Goal: Task Accomplishment & Management: Manage account settings

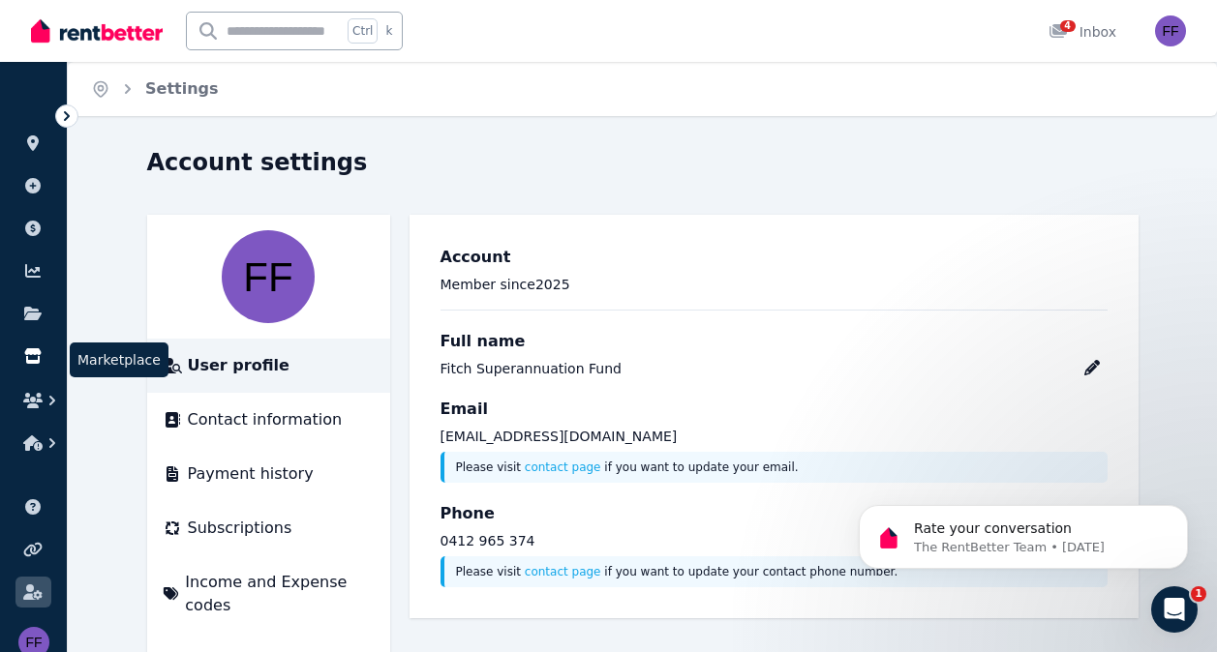
click at [37, 358] on icon at bounding box center [32, 355] width 19 height 15
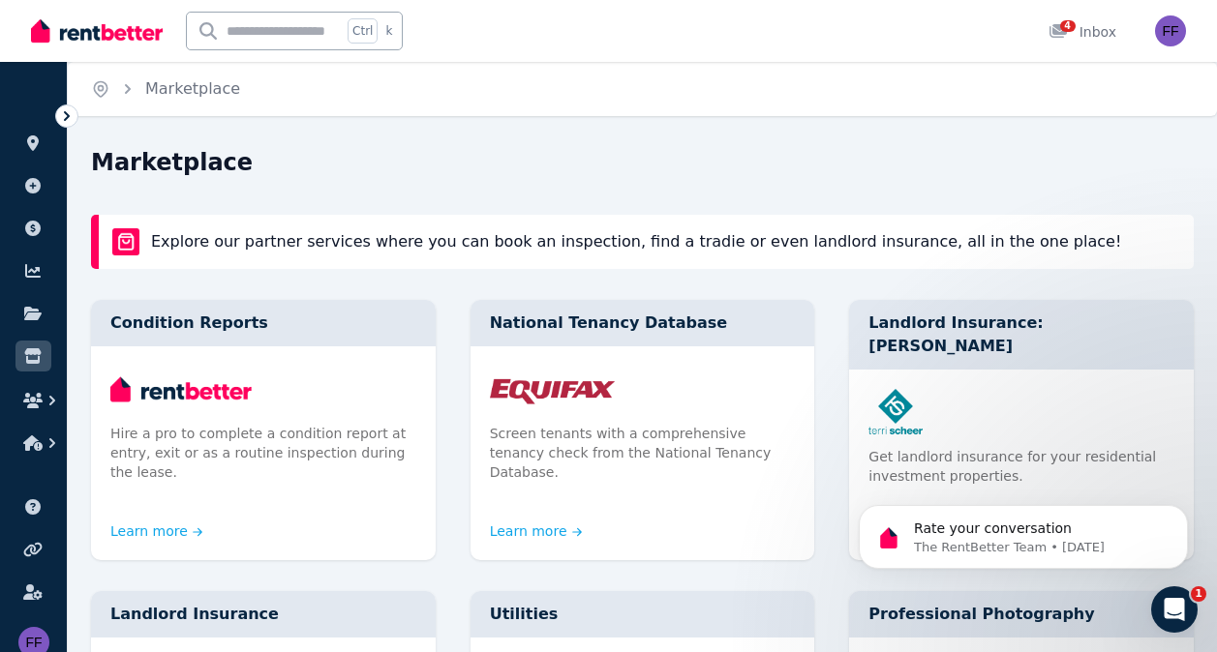
click at [248, 34] on input "text" at bounding box center [264, 31] width 155 height 37
type input "*"
click at [37, 397] on icon "button" at bounding box center [32, 400] width 19 height 15
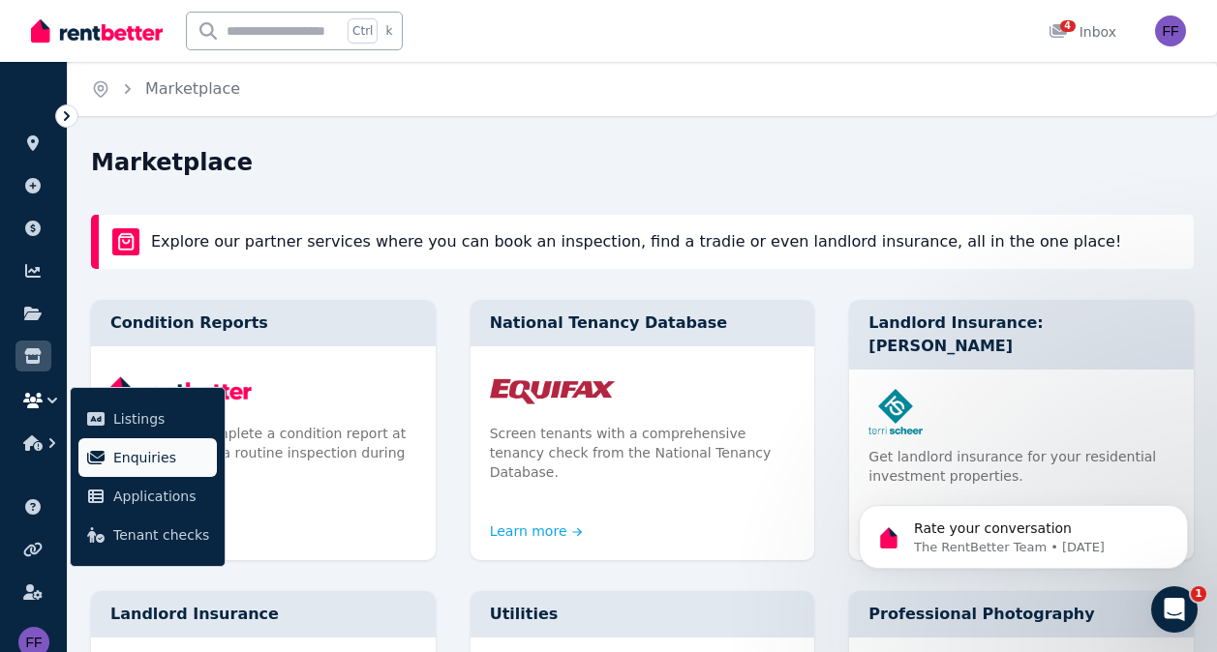
click at [136, 466] on span "Enquiries" at bounding box center [161, 457] width 96 height 23
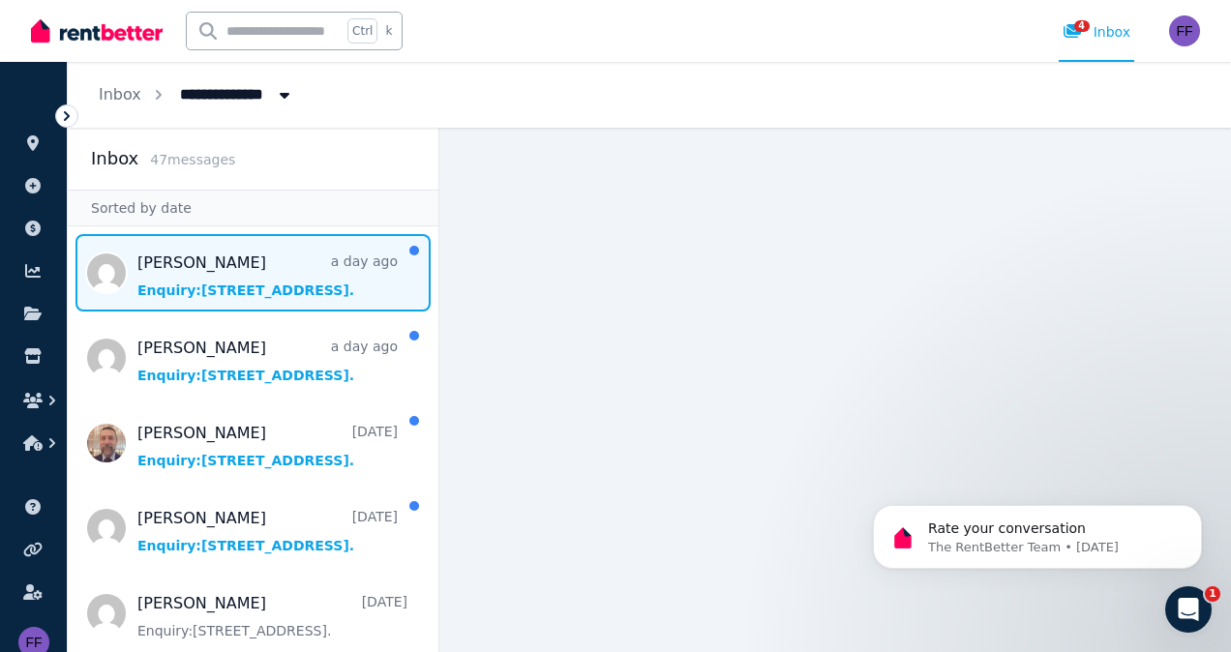
click at [274, 289] on span "Message list" at bounding box center [253, 272] width 371 height 77
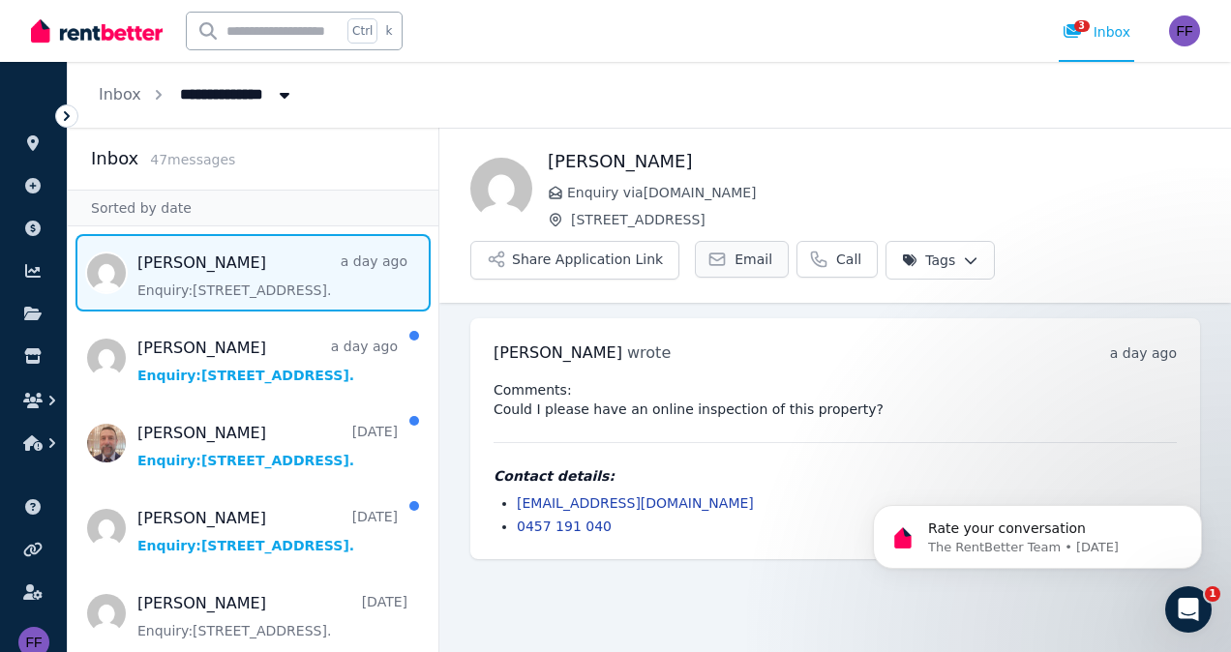
click at [735, 258] on span "Email" at bounding box center [754, 259] width 38 height 19
click at [933, 258] on html "**********" at bounding box center [615, 326] width 1231 height 652
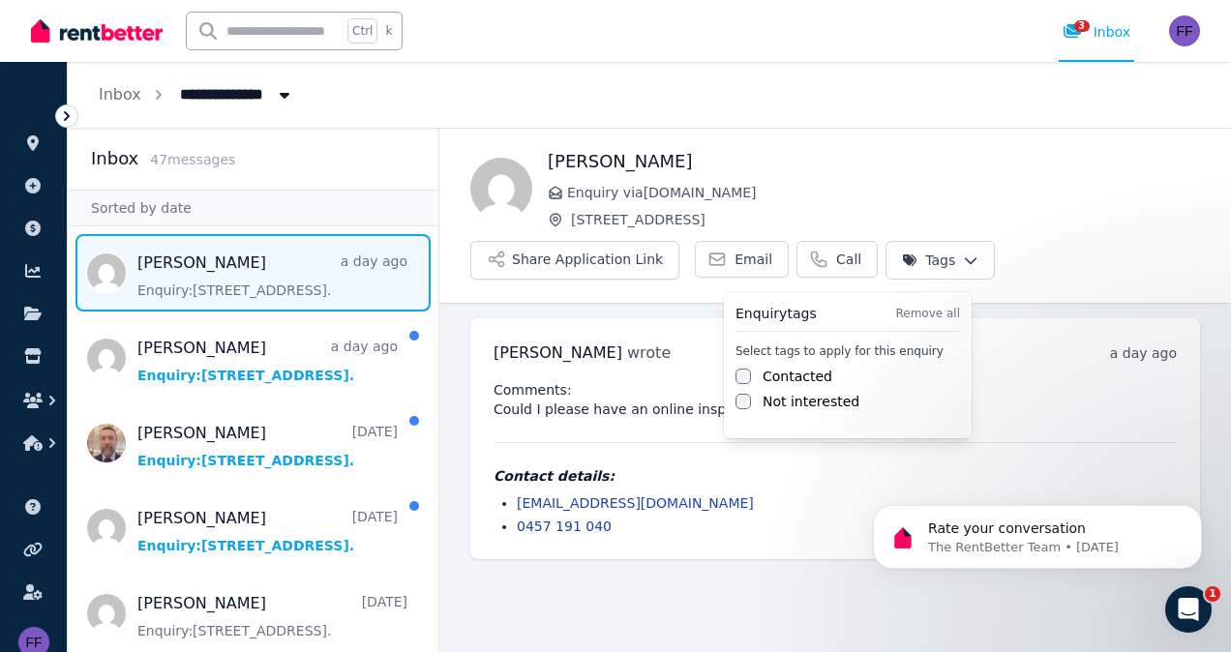
click at [760, 371] on div "Contacted" at bounding box center [848, 376] width 225 height 19
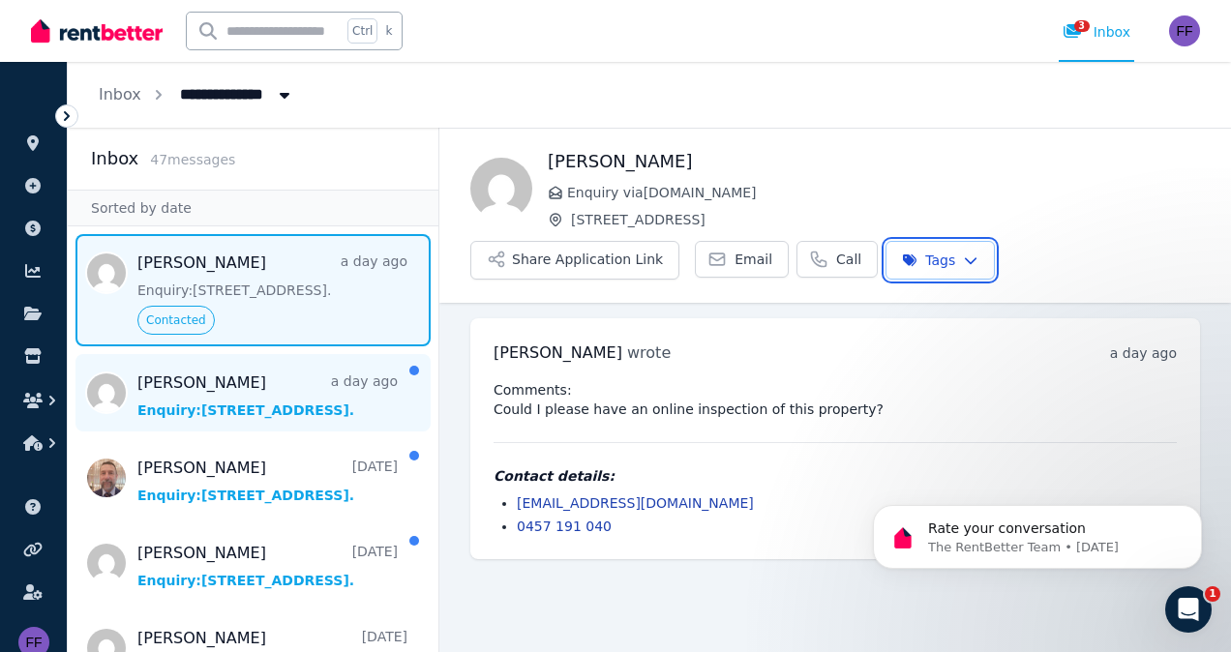
click at [240, 403] on html "**********" at bounding box center [615, 326] width 1231 height 652
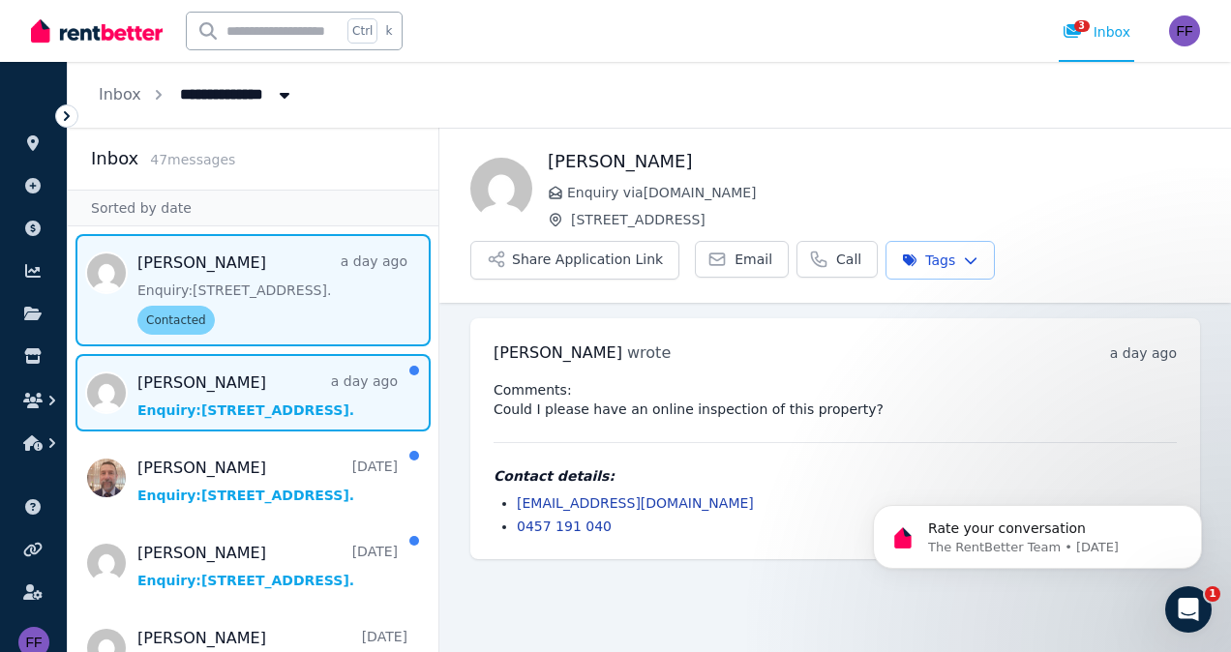
click at [219, 408] on span "Message list" at bounding box center [253, 392] width 371 height 77
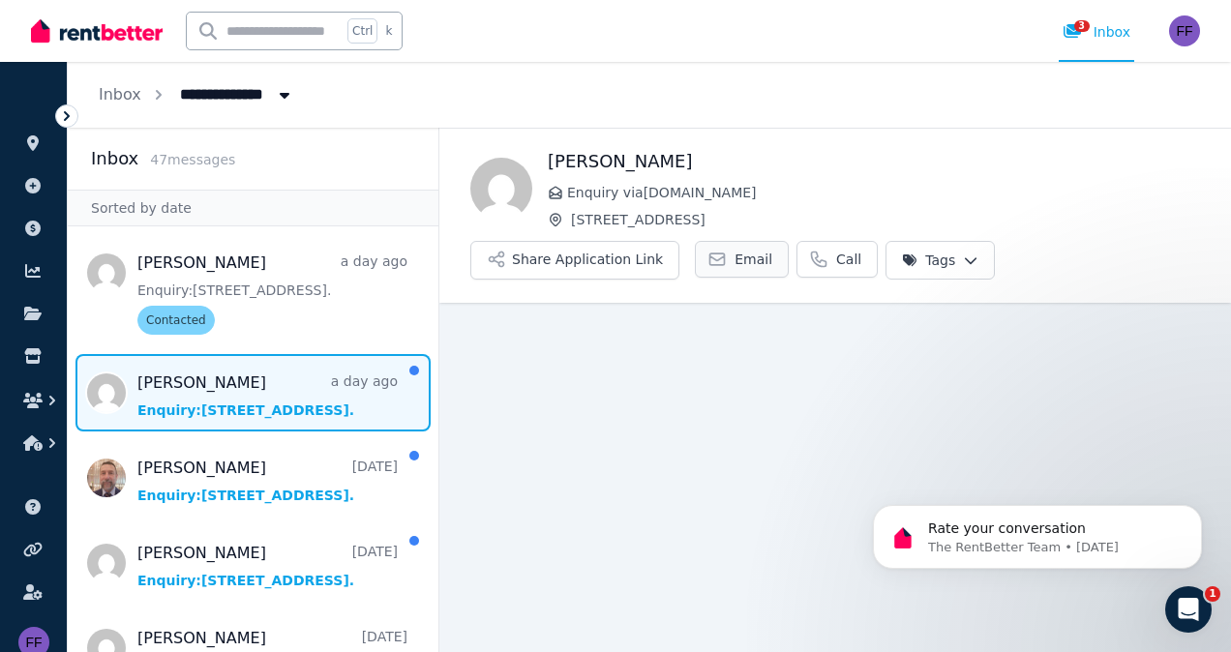
click at [736, 255] on span "Email" at bounding box center [754, 259] width 38 height 19
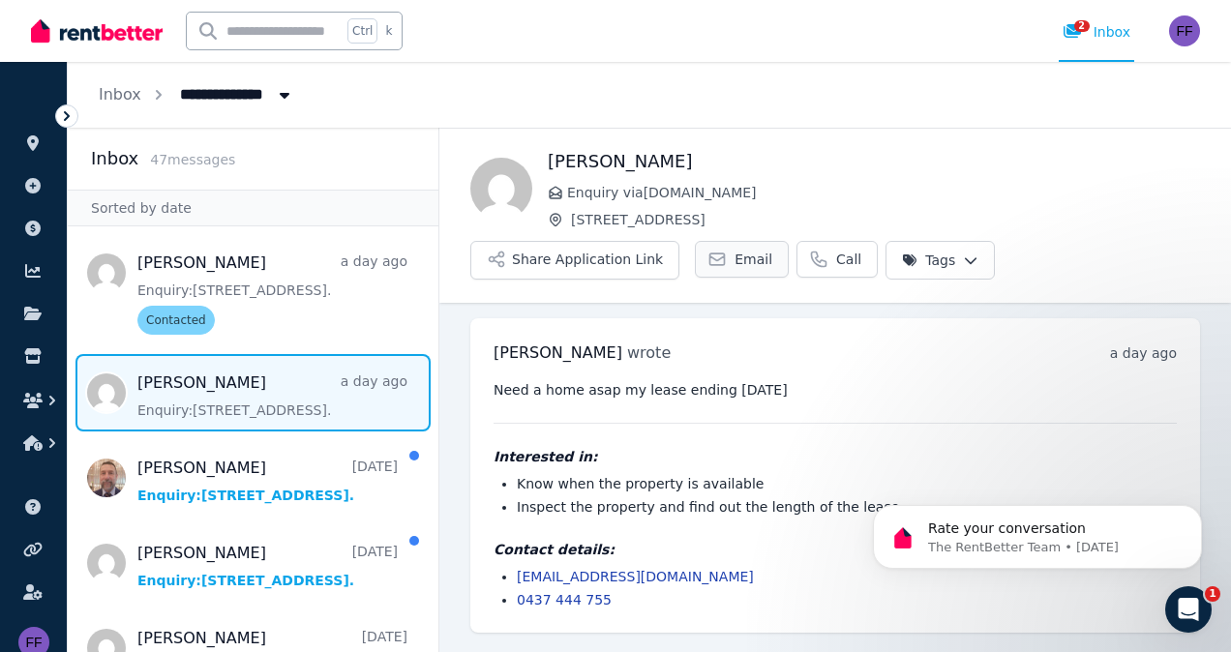
click at [735, 257] on span "Email" at bounding box center [754, 259] width 38 height 19
click at [903, 256] on html "**********" at bounding box center [615, 326] width 1231 height 652
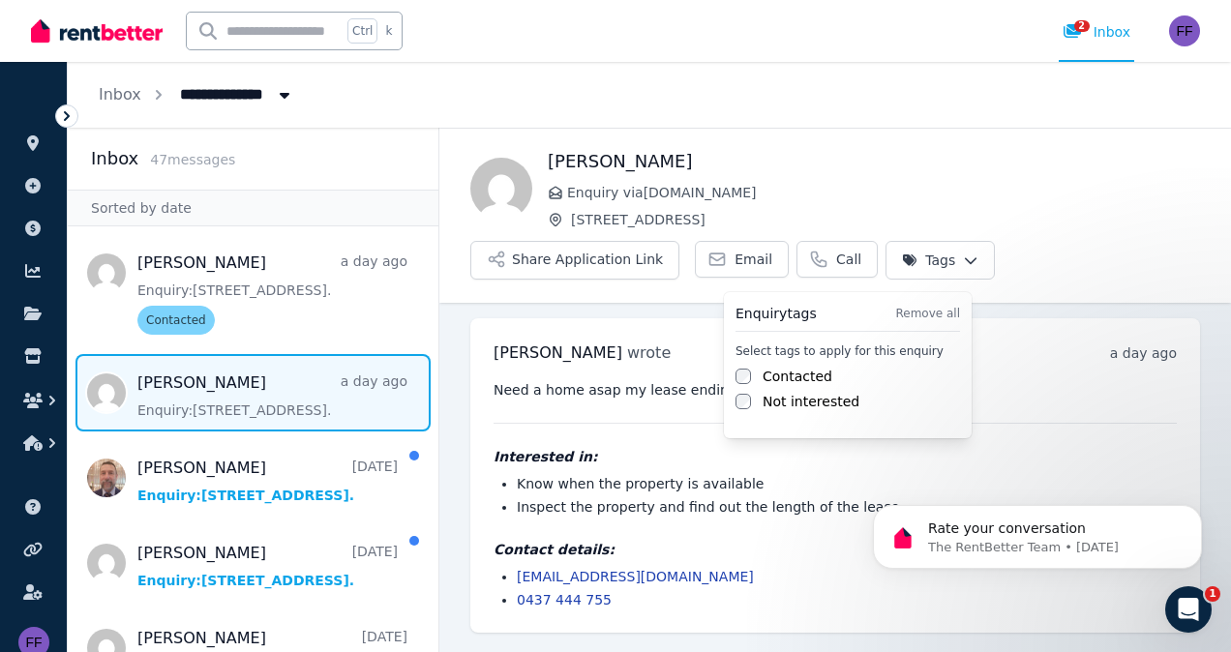
click at [776, 375] on label "Contacted" at bounding box center [798, 376] width 70 height 19
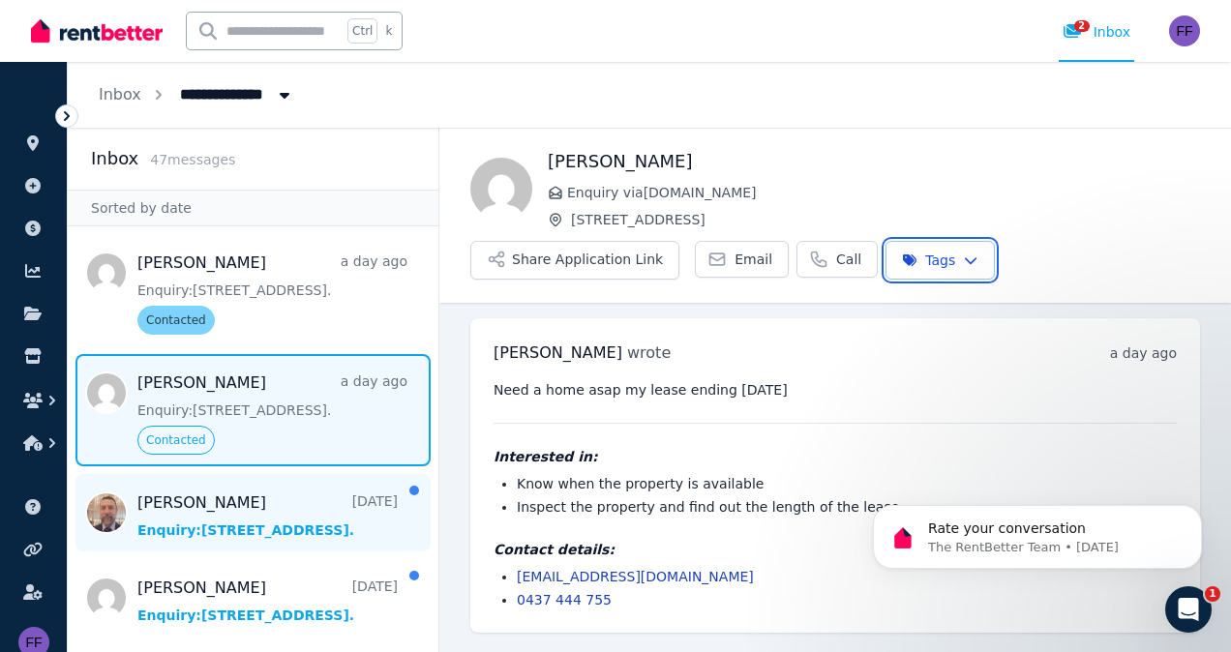
click at [270, 529] on html "**********" at bounding box center [615, 326] width 1231 height 652
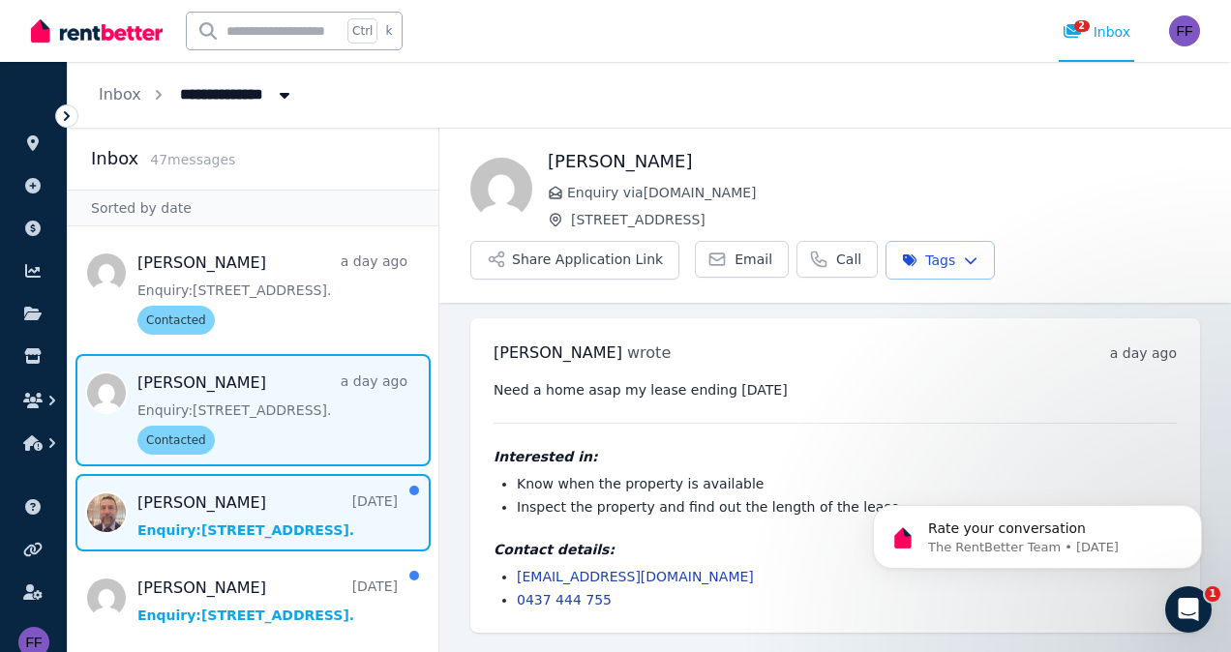
click at [270, 529] on span "Message list" at bounding box center [253, 512] width 371 height 77
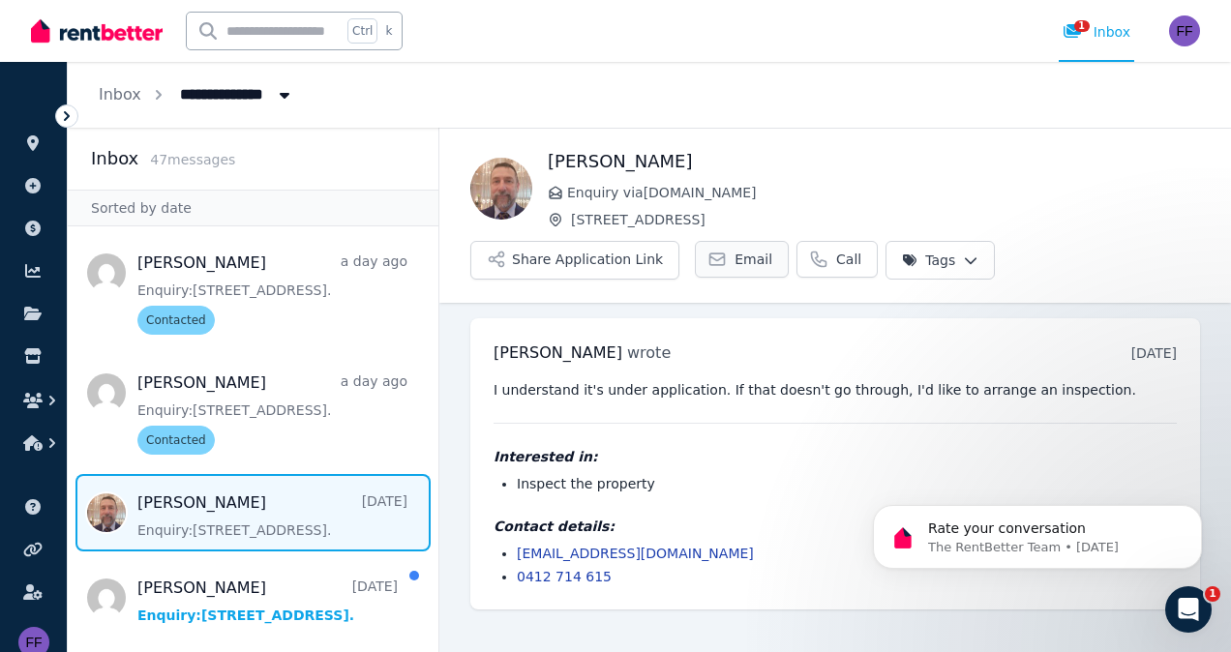
click at [719, 258] on link "Email" at bounding box center [742, 259] width 94 height 37
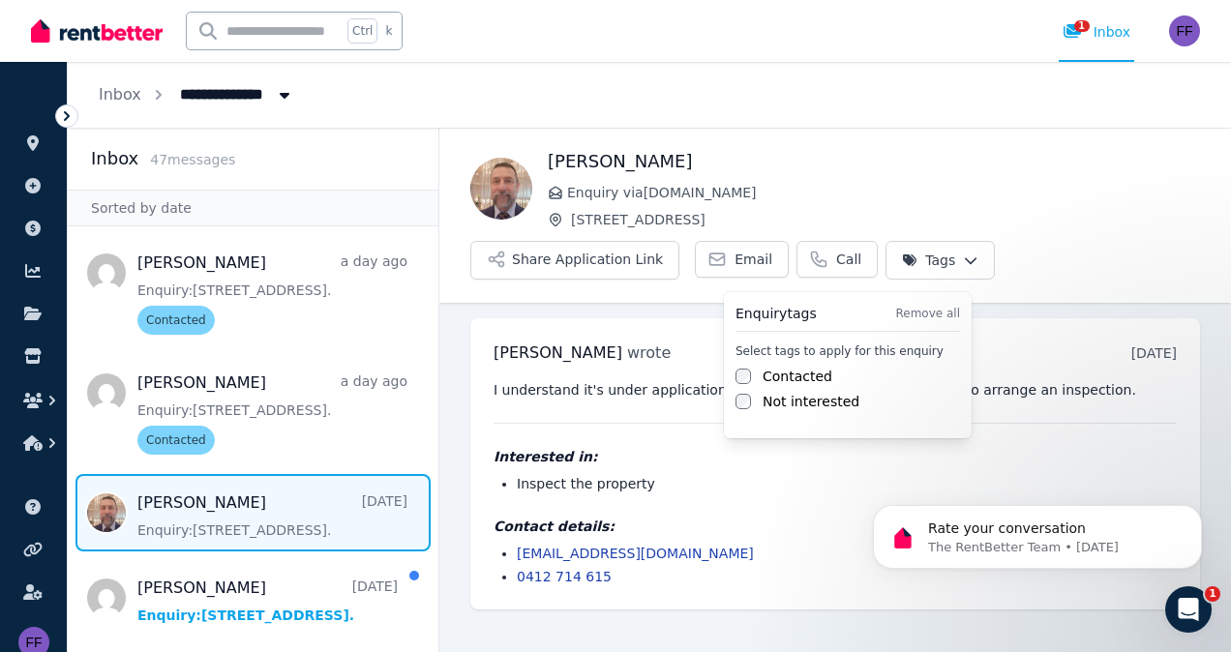
click at [931, 260] on html "**********" at bounding box center [615, 326] width 1231 height 652
click at [787, 377] on label "Contacted" at bounding box center [798, 376] width 70 height 19
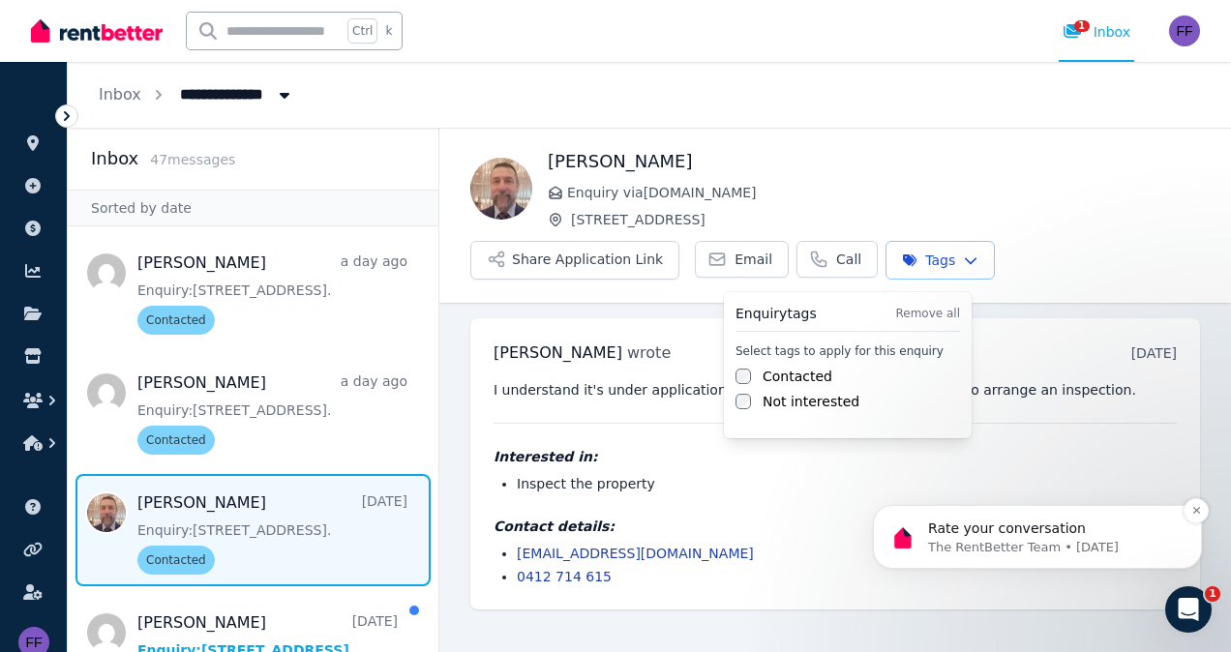
click at [877, 517] on div "Rate your conversation The RentBetter Team • [DATE]" at bounding box center [1037, 537] width 329 height 64
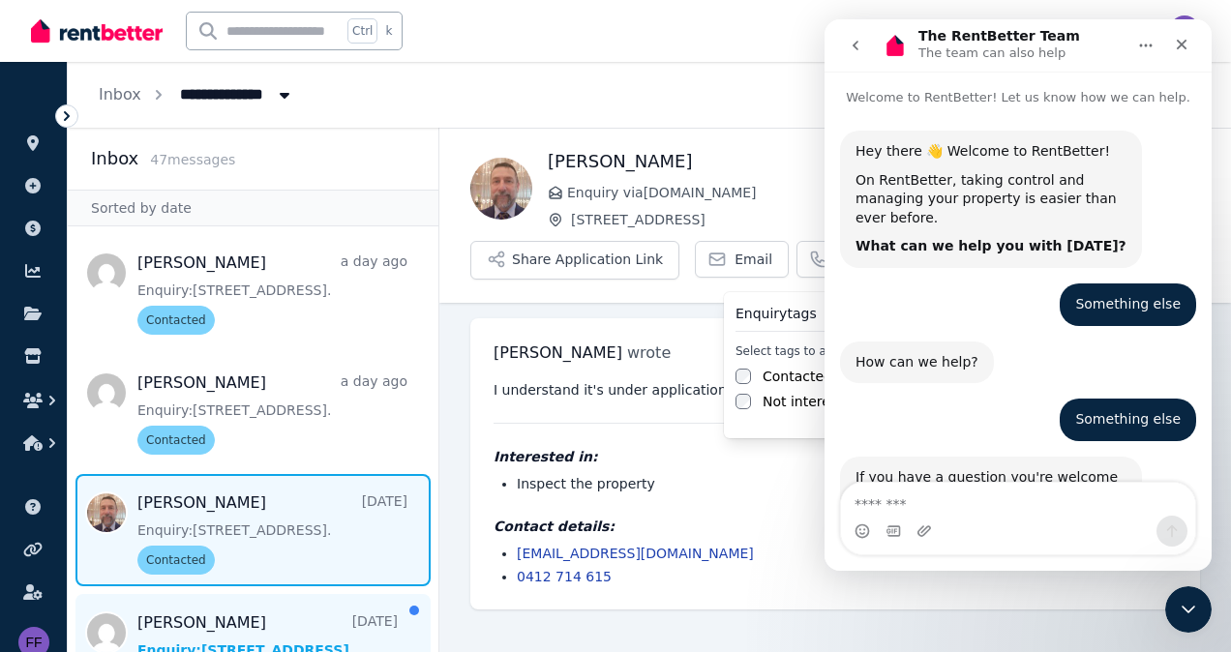
click at [197, 630] on html "**********" at bounding box center [615, 326] width 1231 height 652
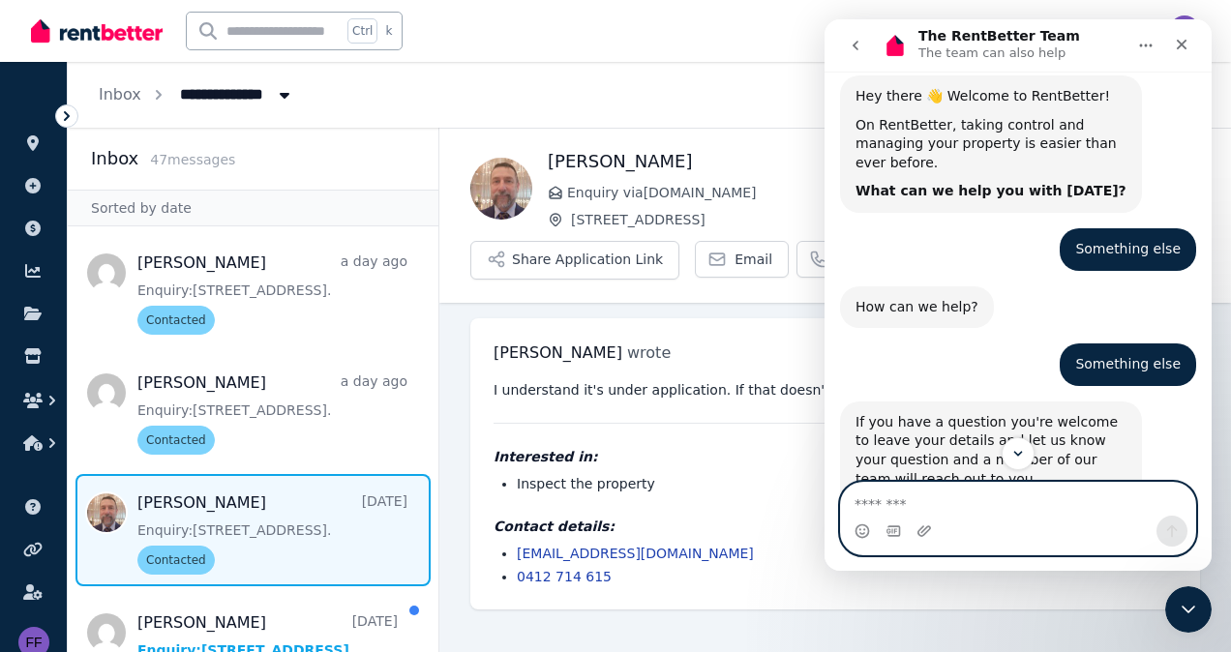
click at [928, 492] on textarea "Message…" at bounding box center [1018, 499] width 354 height 33
type textarea "*"
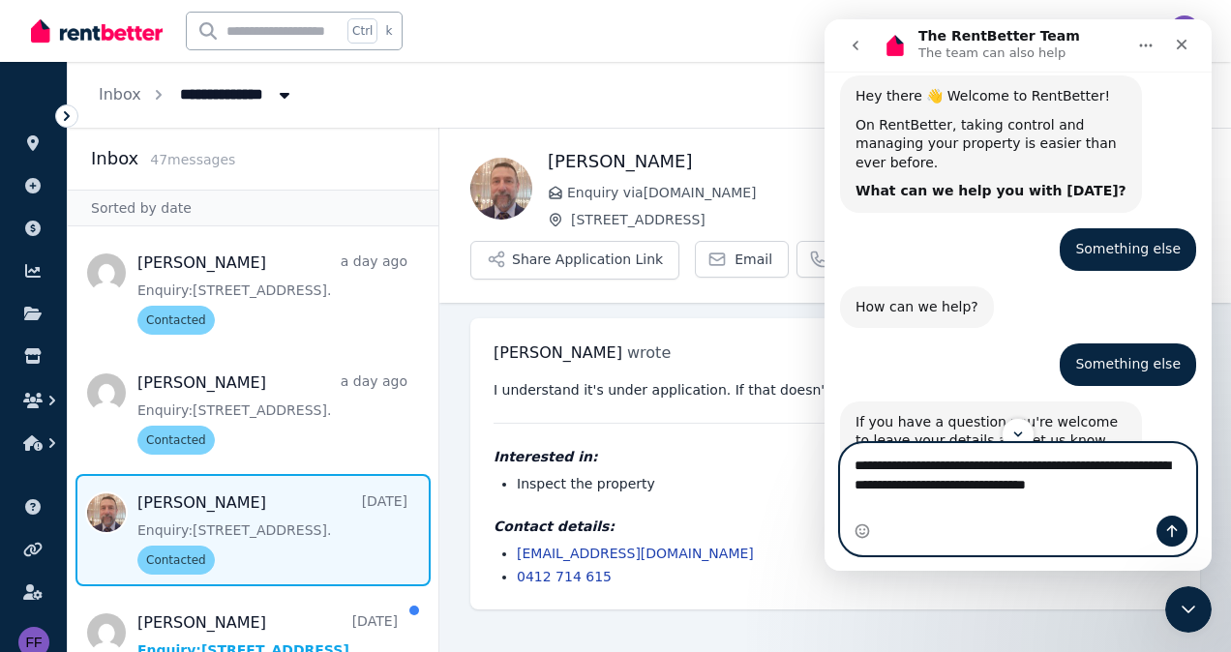
type textarea "**********"
click at [1172, 527] on icon "Send a message…" at bounding box center [1172, 532] width 11 height 13
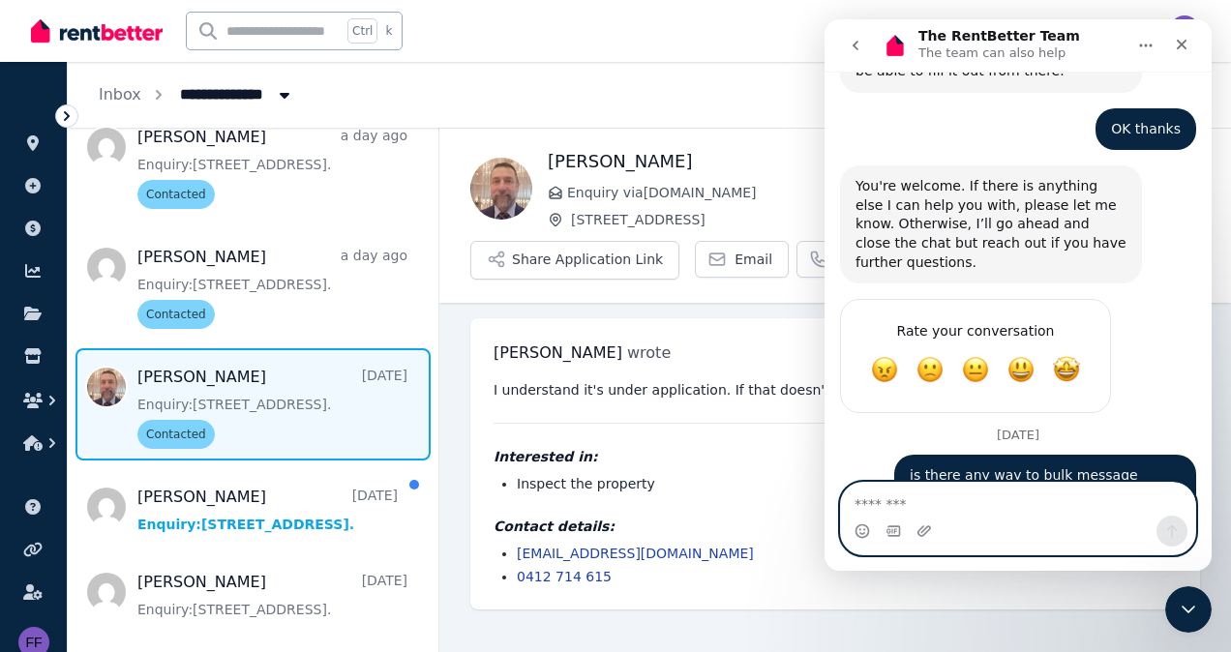
scroll to position [128, 0]
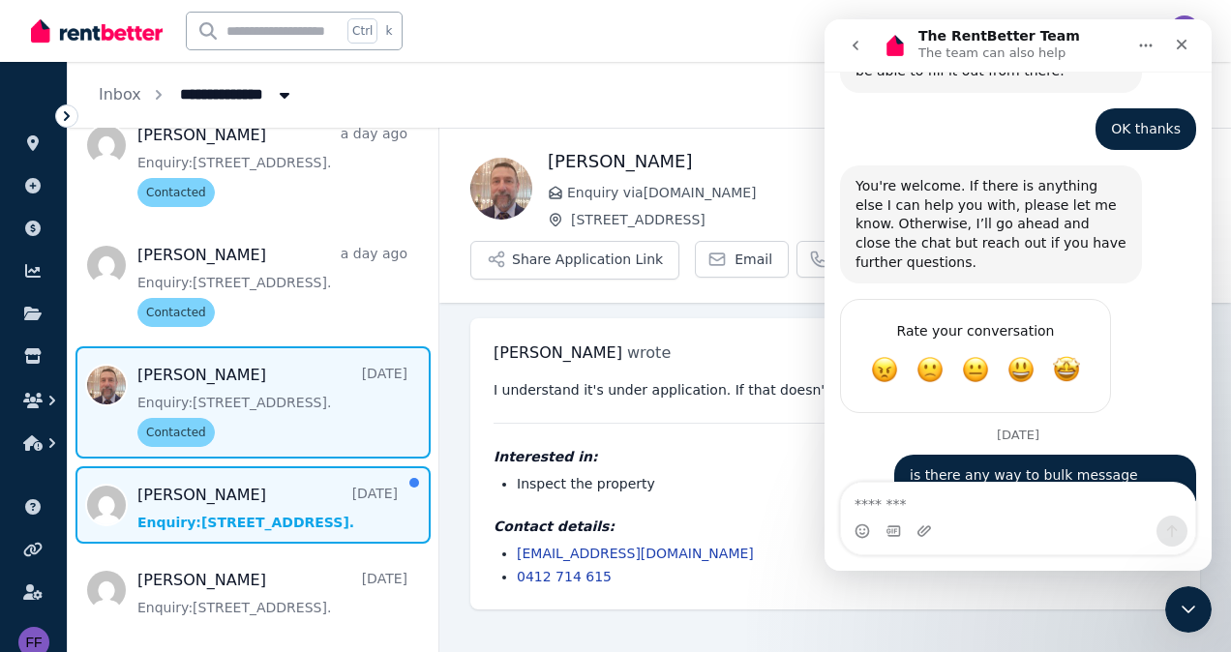
click at [332, 512] on span "Message list" at bounding box center [253, 505] width 371 height 77
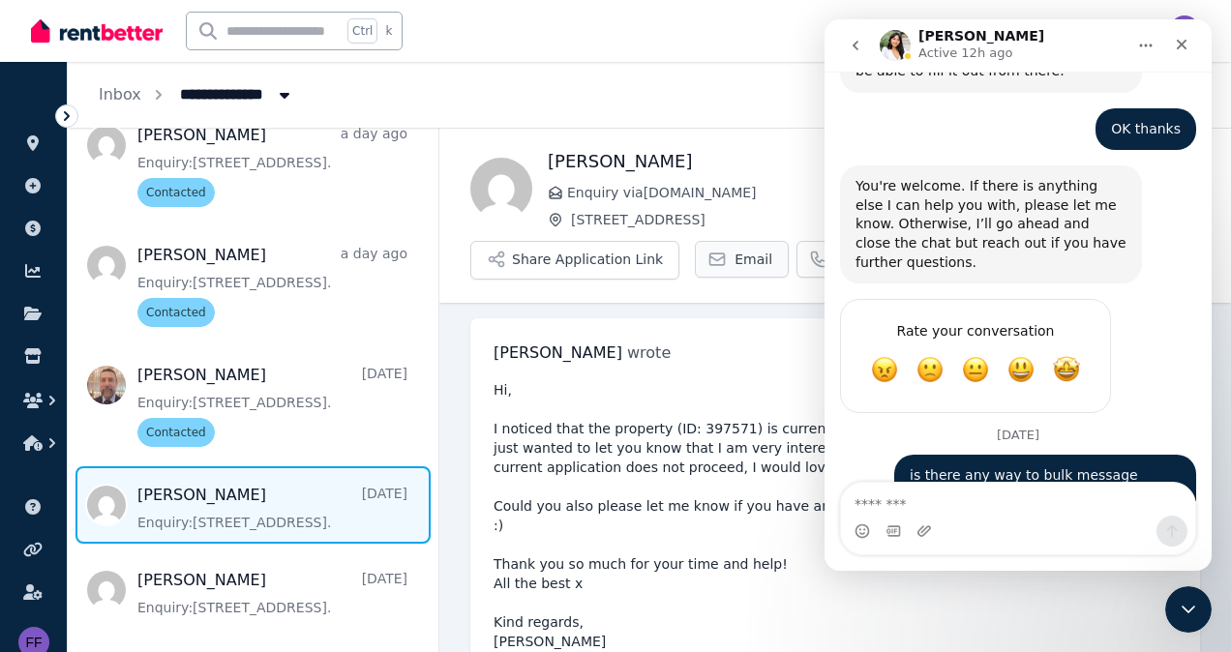
click at [735, 260] on span "Email" at bounding box center [754, 259] width 38 height 19
click at [318, 501] on span "Message list" at bounding box center [253, 505] width 371 height 77
click at [749, 328] on div "[PERSON_NAME] wrote [DATE] 4:49 pm [DATE][DATE] Hi, I noticed that the property…" at bounding box center [835, 589] width 730 height 543
click at [1181, 45] on icon "Close" at bounding box center [1182, 45] width 11 height 11
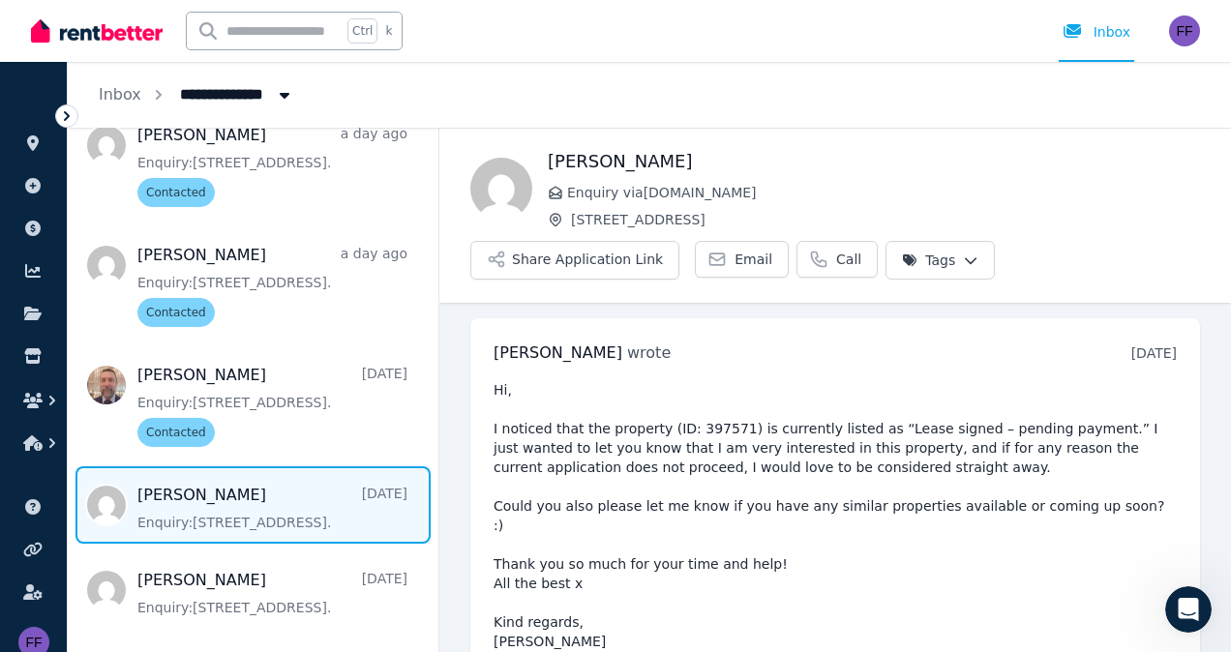
scroll to position [1533, 0]
click at [848, 355] on div "[PERSON_NAME] wrote [DATE] 4:49 pm [DATE][DATE]" at bounding box center [835, 353] width 683 height 23
click at [931, 258] on html "**********" at bounding box center [615, 326] width 1231 height 652
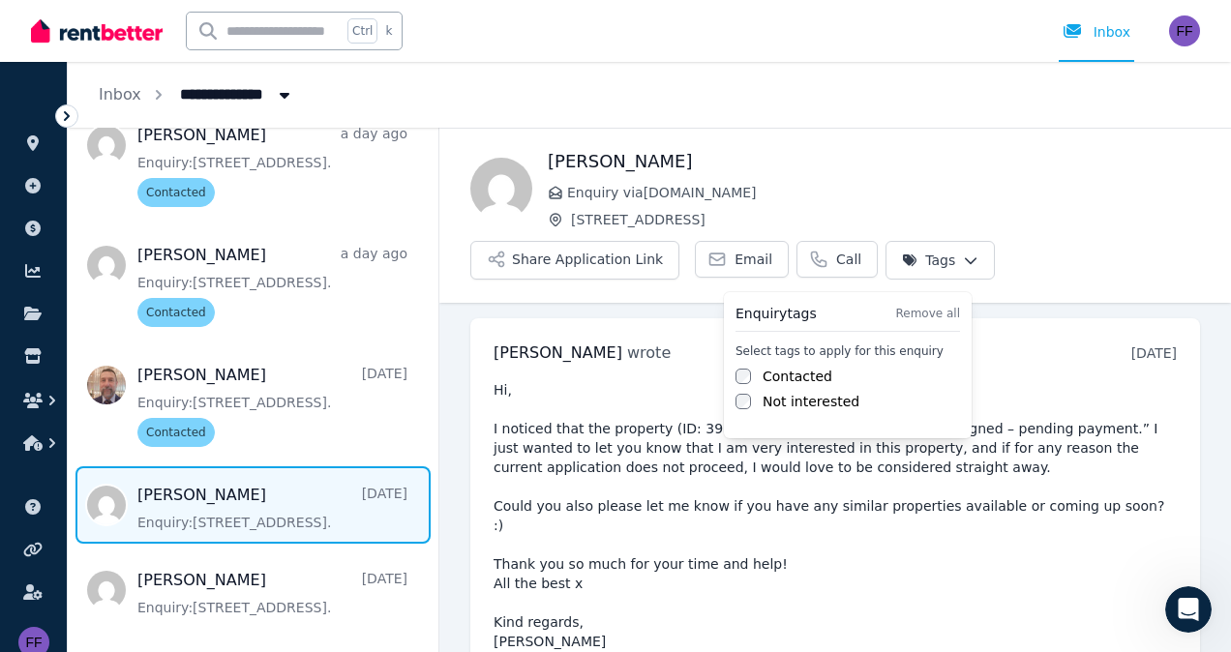
click at [779, 373] on label "Contacted" at bounding box center [798, 376] width 70 height 19
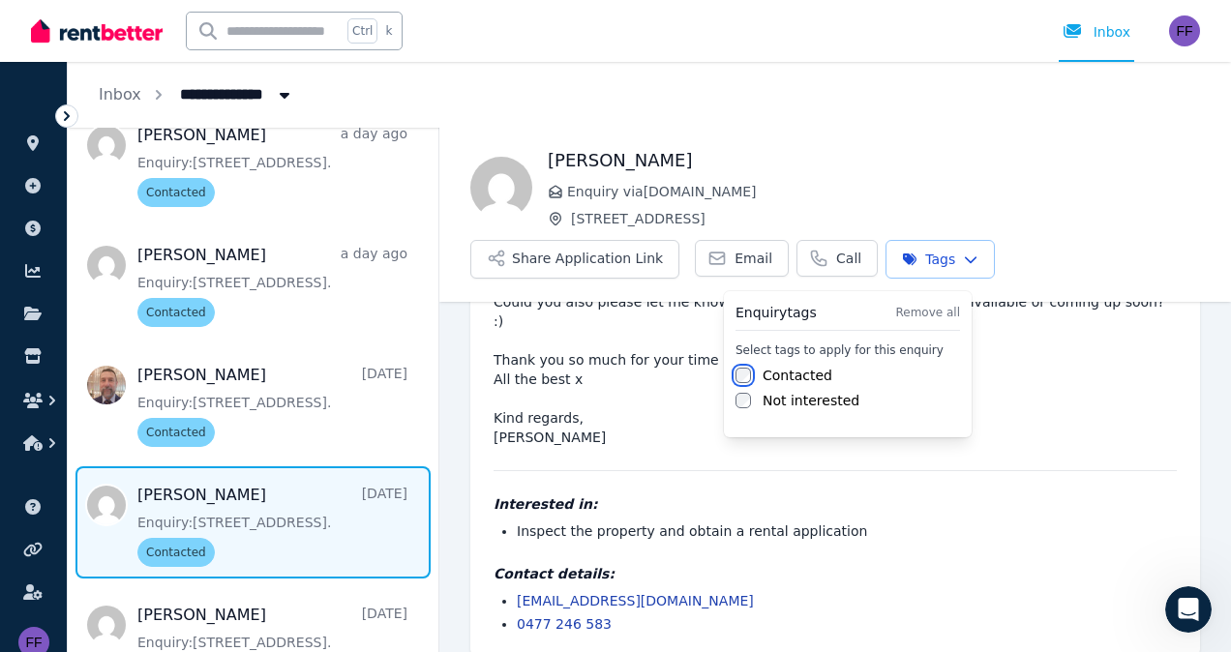
scroll to position [205, 0]
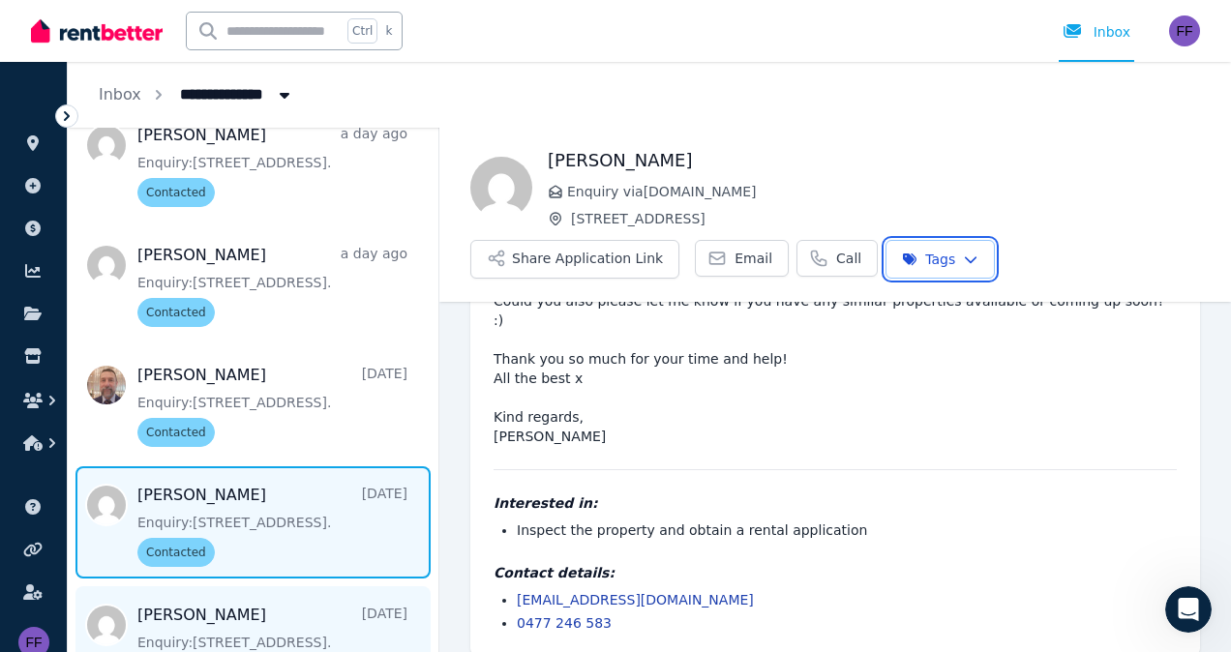
click at [254, 624] on html "**********" at bounding box center [615, 326] width 1231 height 652
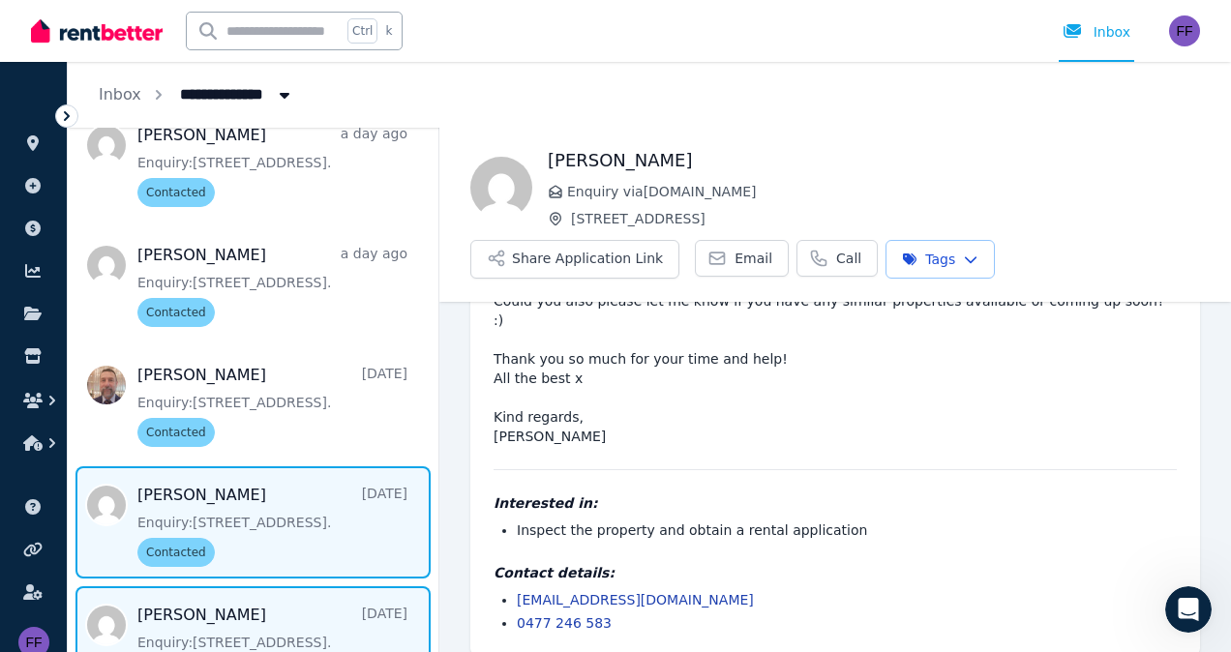
click at [254, 624] on span "Message list" at bounding box center [253, 625] width 371 height 77
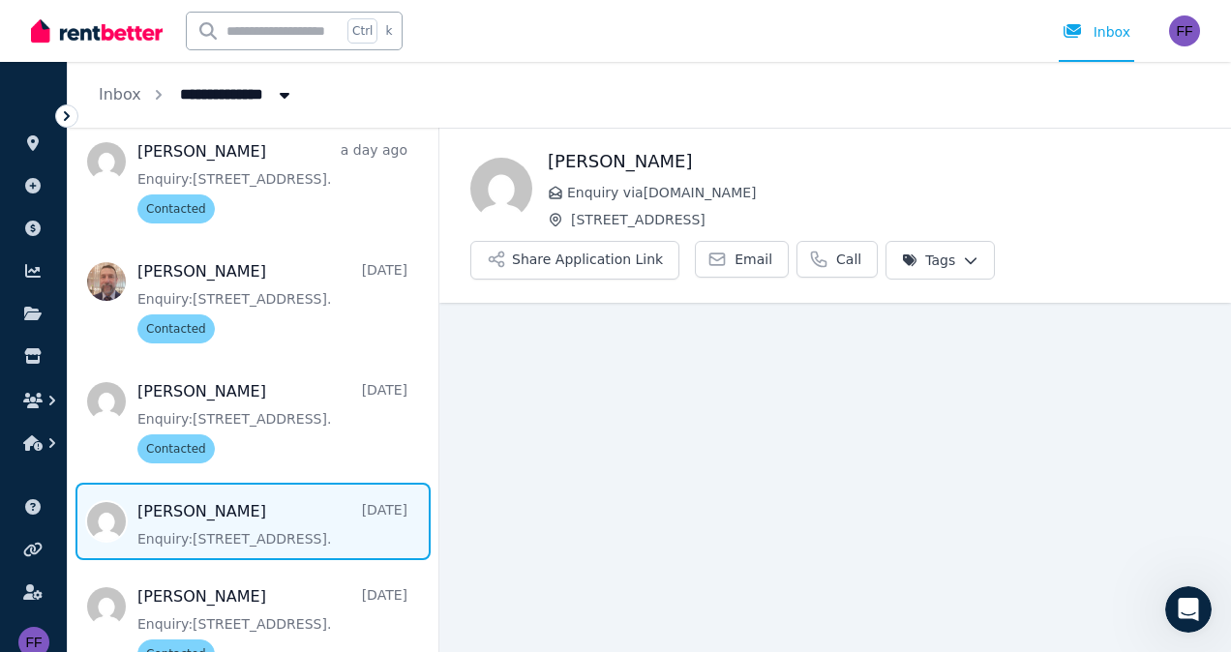
scroll to position [248, 0]
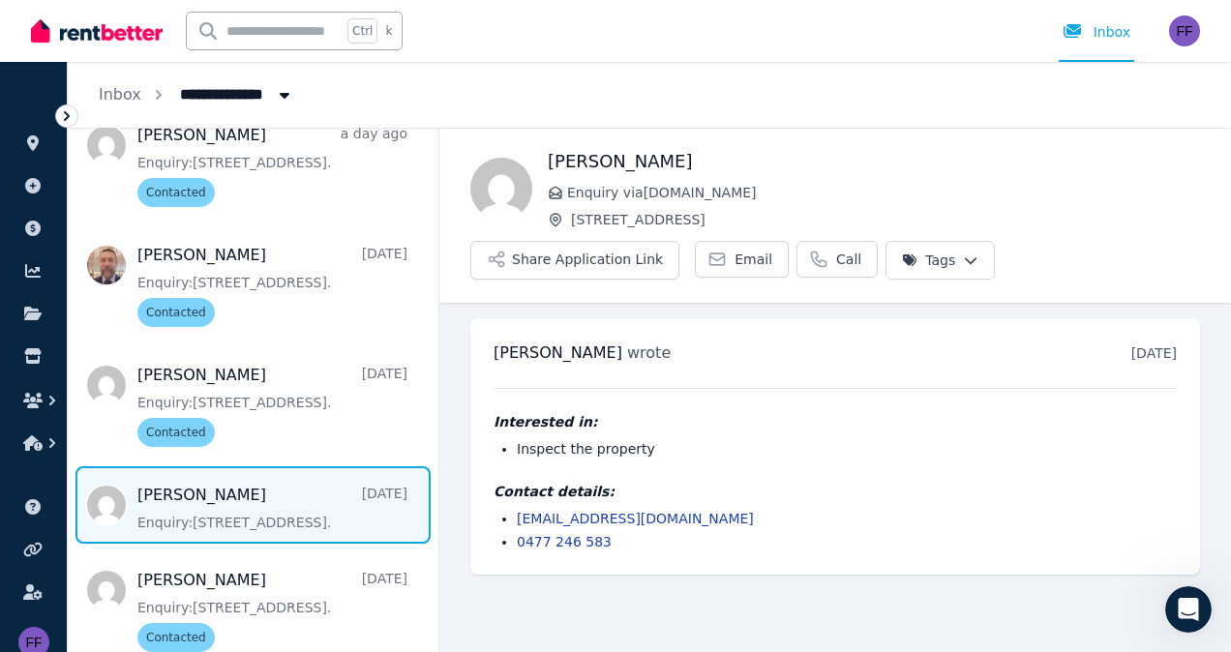
click at [937, 259] on html "**********" at bounding box center [615, 326] width 1231 height 652
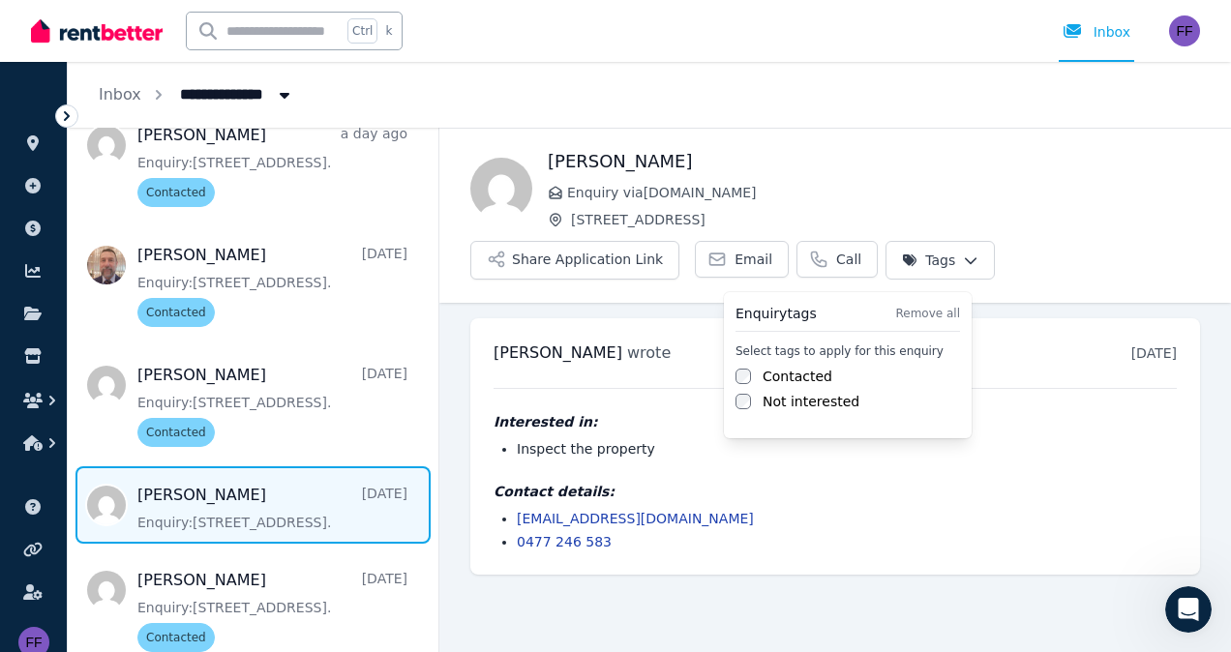
click at [774, 372] on label "Contacted" at bounding box center [798, 376] width 70 height 19
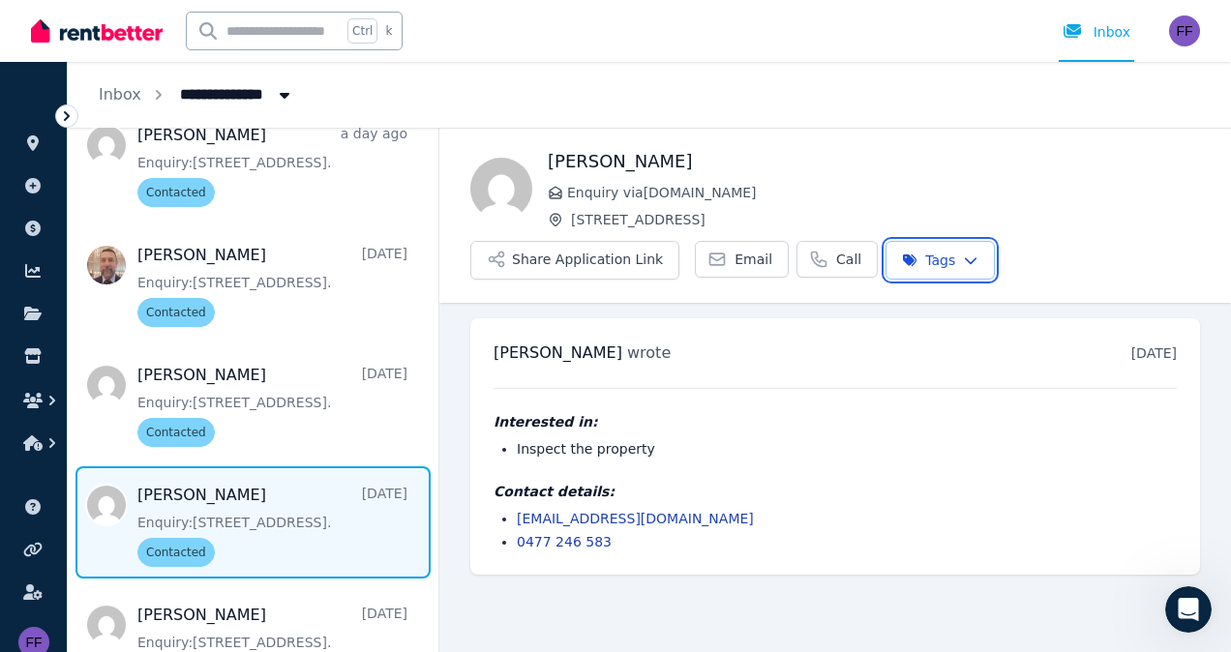
click at [267, 538] on html "**********" at bounding box center [615, 326] width 1231 height 652
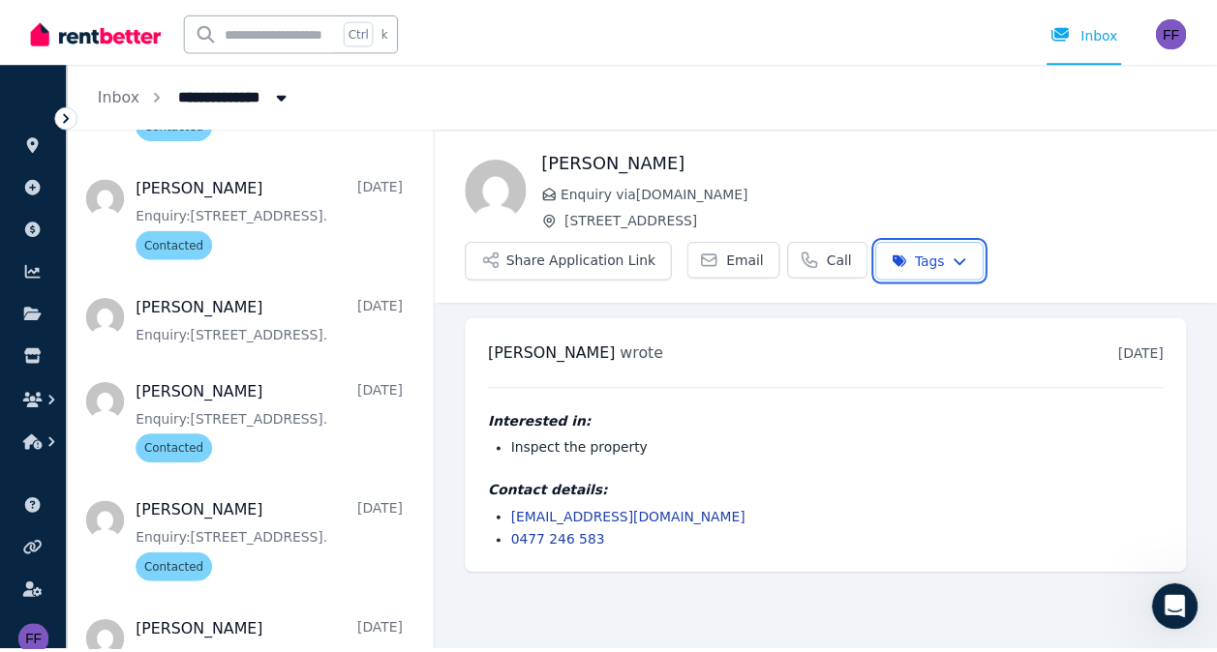
scroll to position [5188, 0]
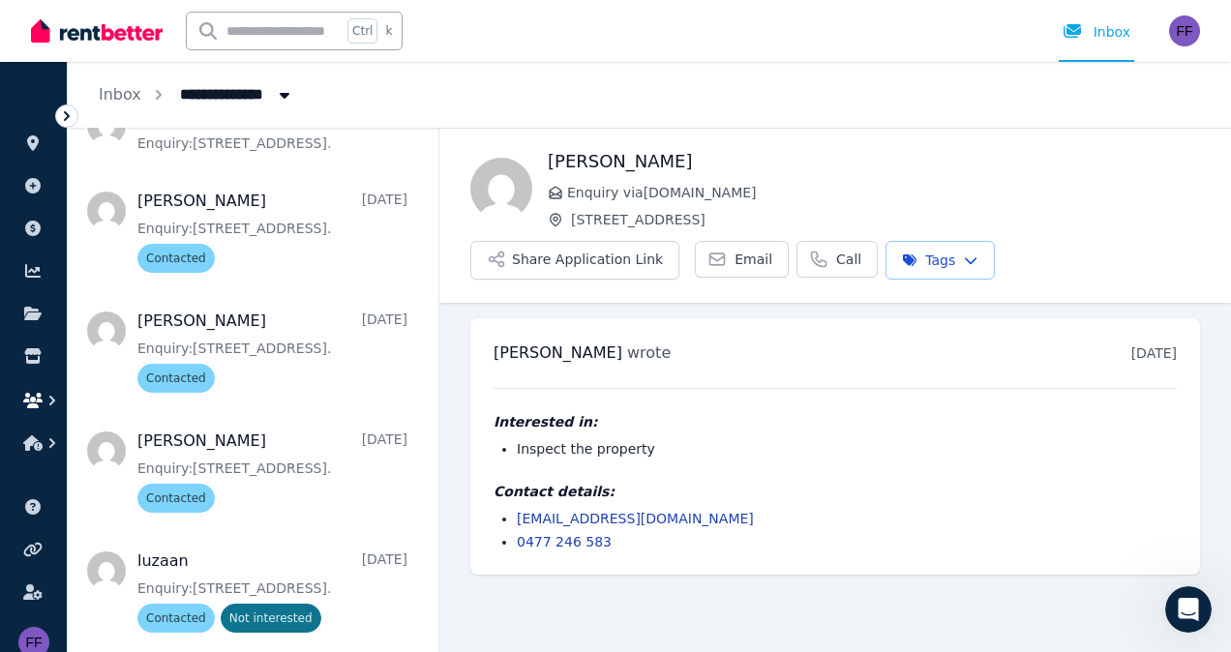
click at [45, 396] on icon "button" at bounding box center [52, 400] width 19 height 19
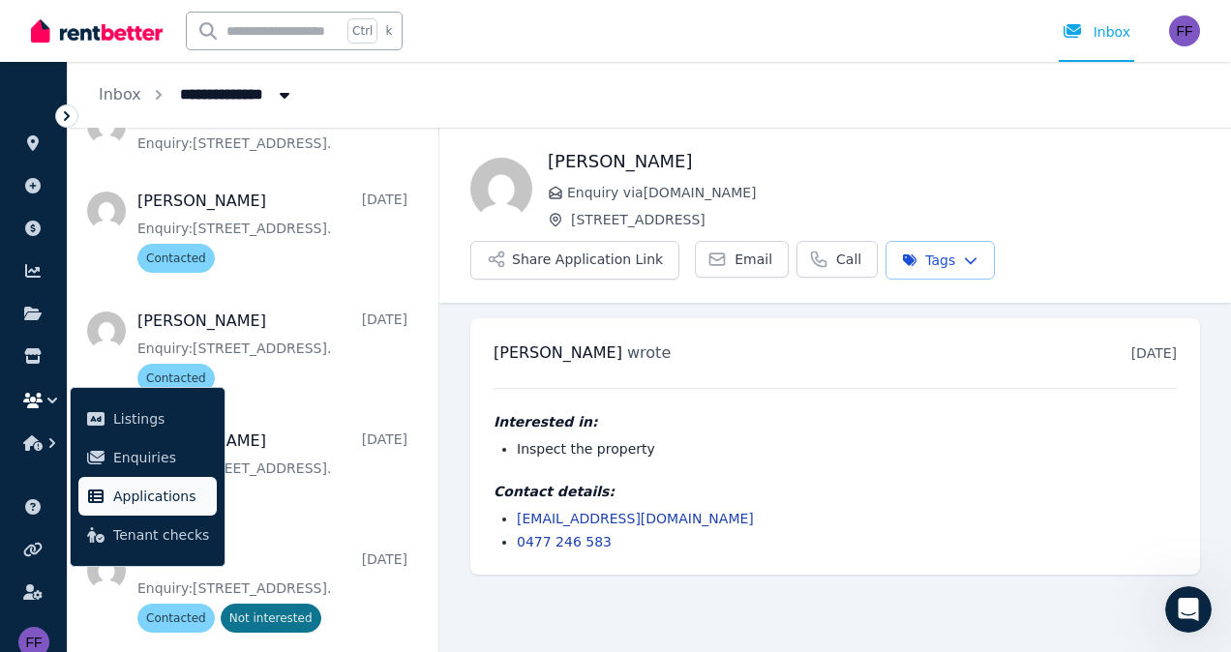
click at [153, 500] on span "Applications" at bounding box center [161, 496] width 96 height 23
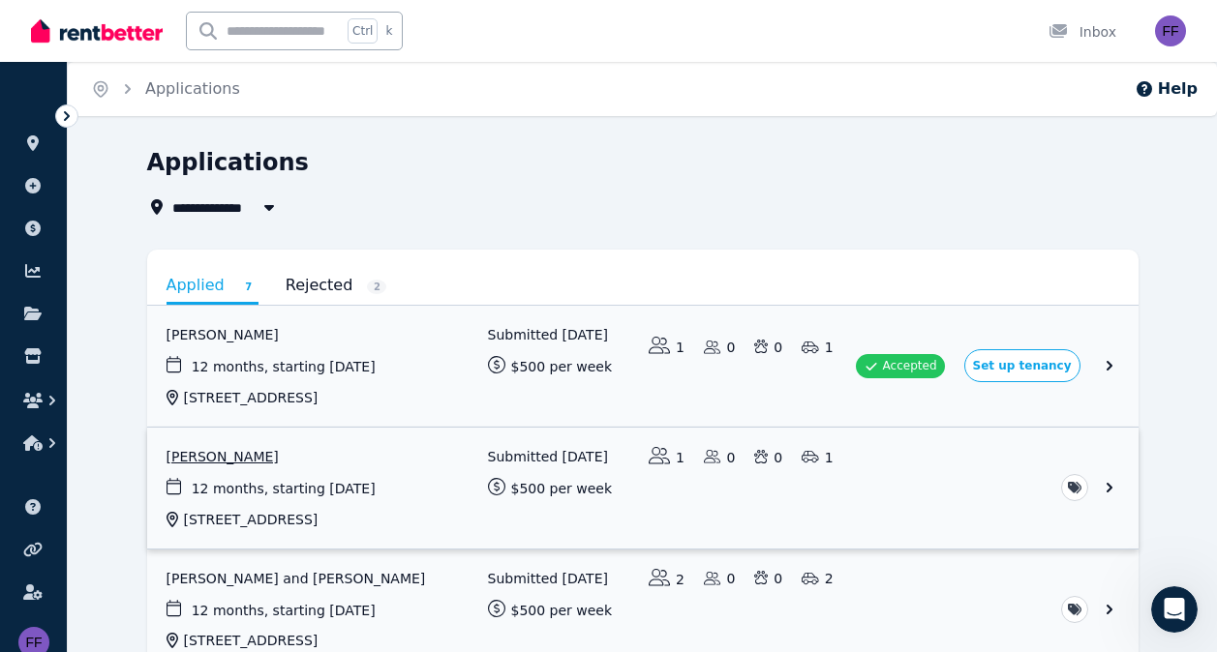
click at [1108, 491] on link "View application: Ben Stuart" at bounding box center [642, 488] width 991 height 121
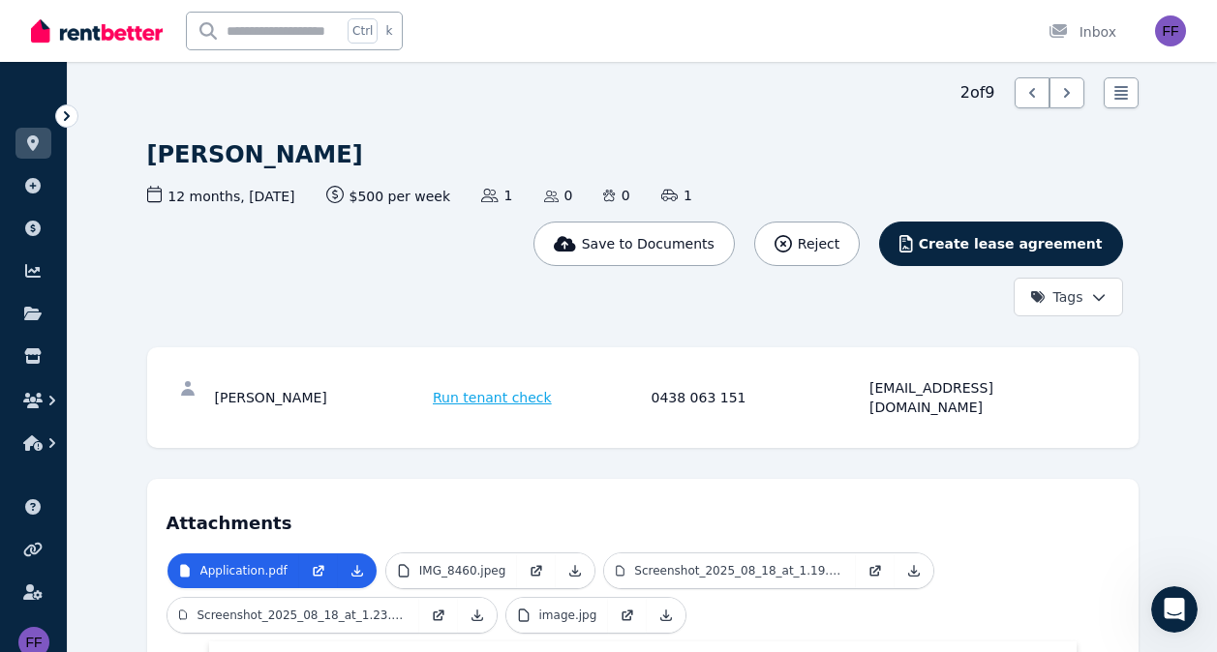
scroll to position [72, 0]
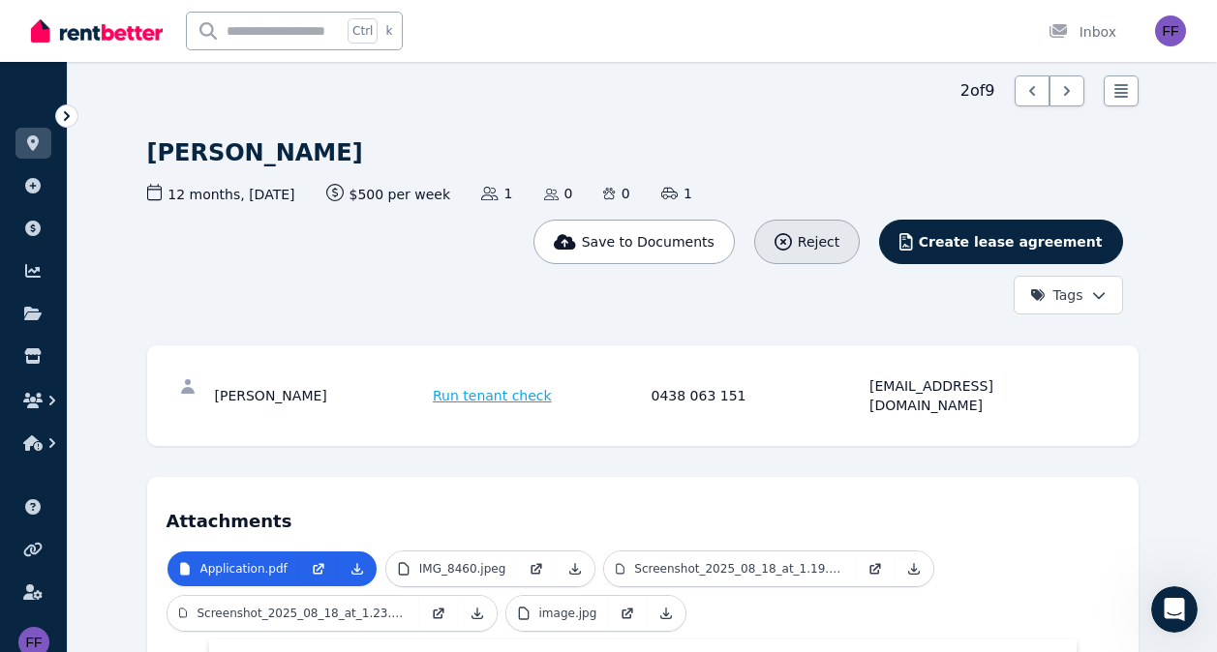
click at [839, 237] on span "Reject" at bounding box center [819, 241] width 42 height 19
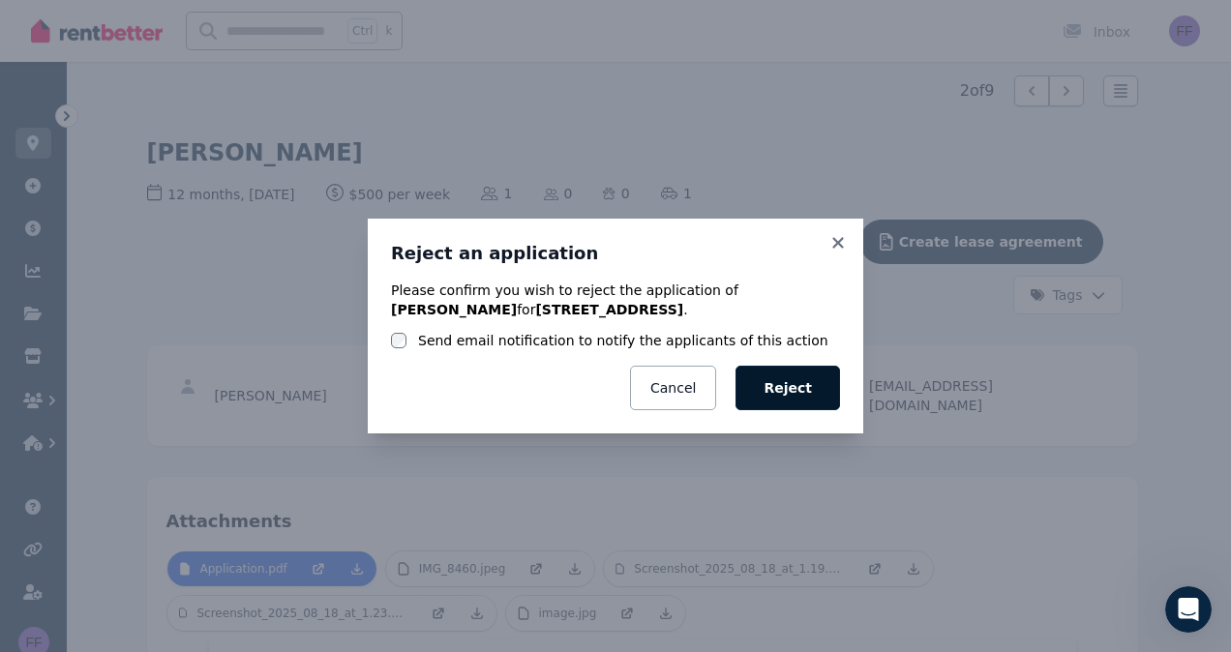
click at [798, 385] on button "Reject" at bounding box center [788, 388] width 105 height 45
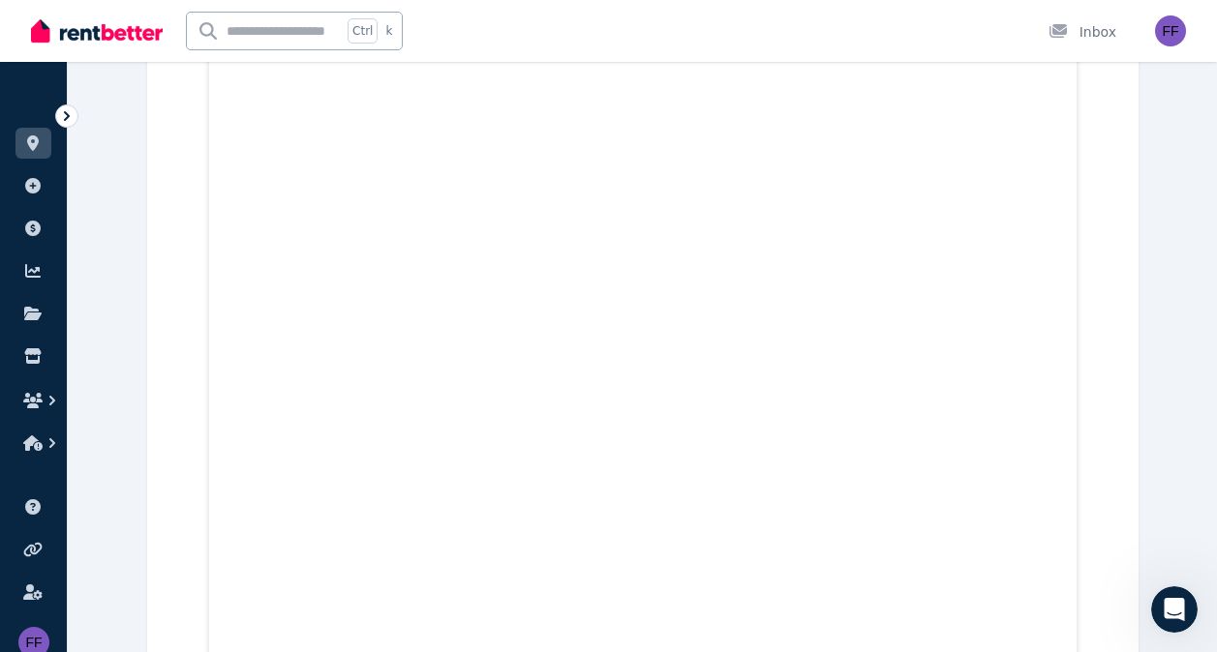
scroll to position [891, 0]
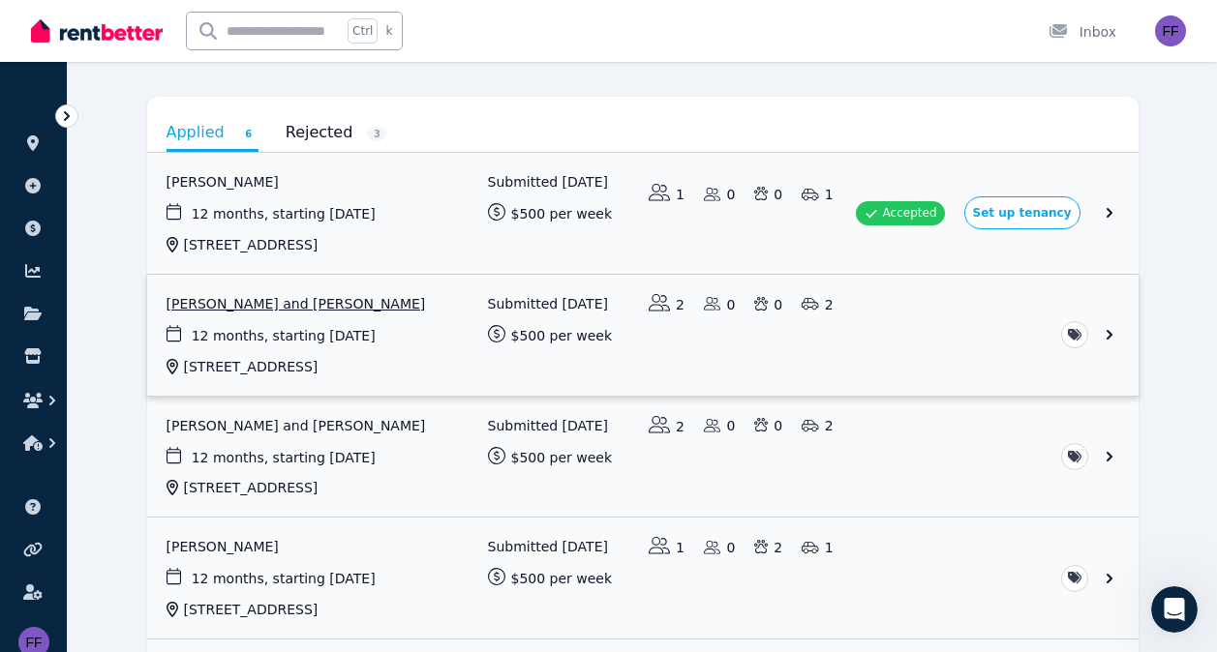
scroll to position [1584, 0]
click at [1107, 336] on link "View application: Robyn Farrar and Erin Farrar" at bounding box center [642, 335] width 991 height 121
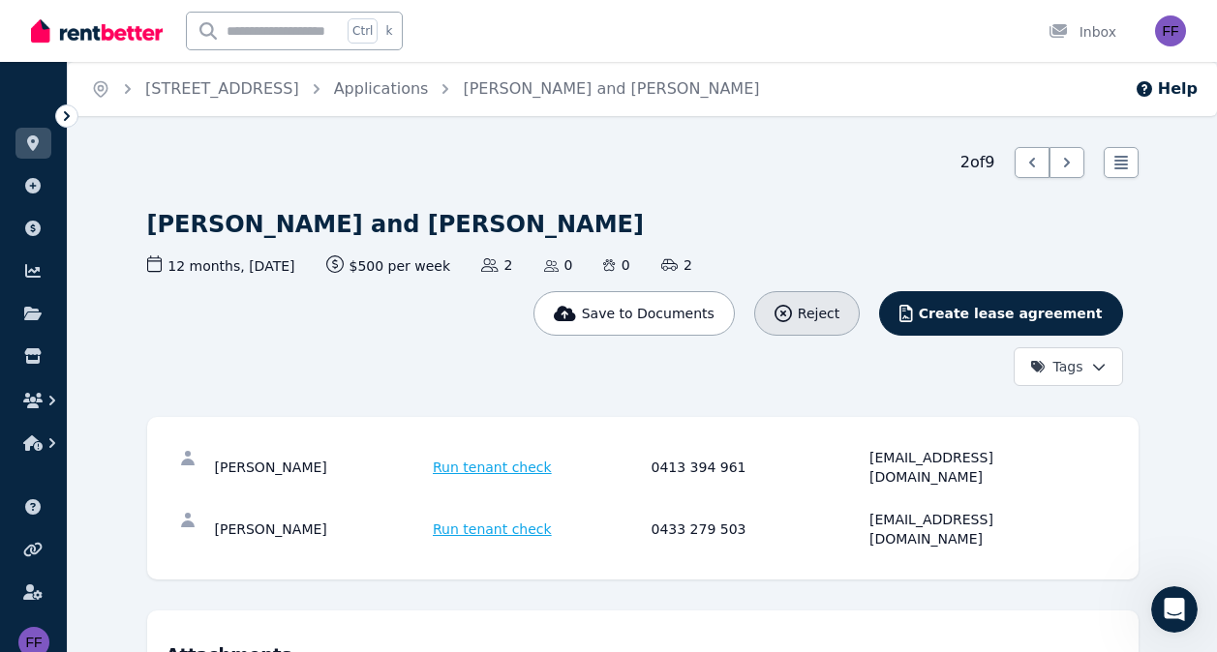
scroll to position [1533, 0]
click at [838, 315] on div "Reject" at bounding box center [806, 313] width 65 height 19
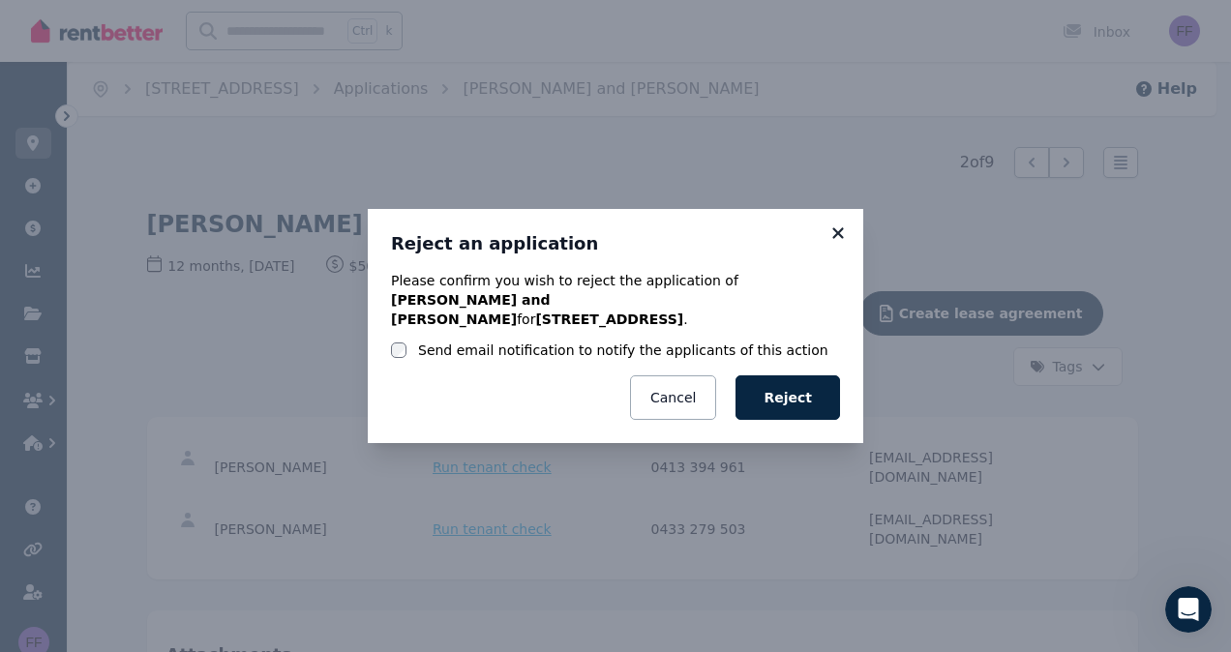
click at [843, 242] on icon at bounding box center [838, 233] width 19 height 17
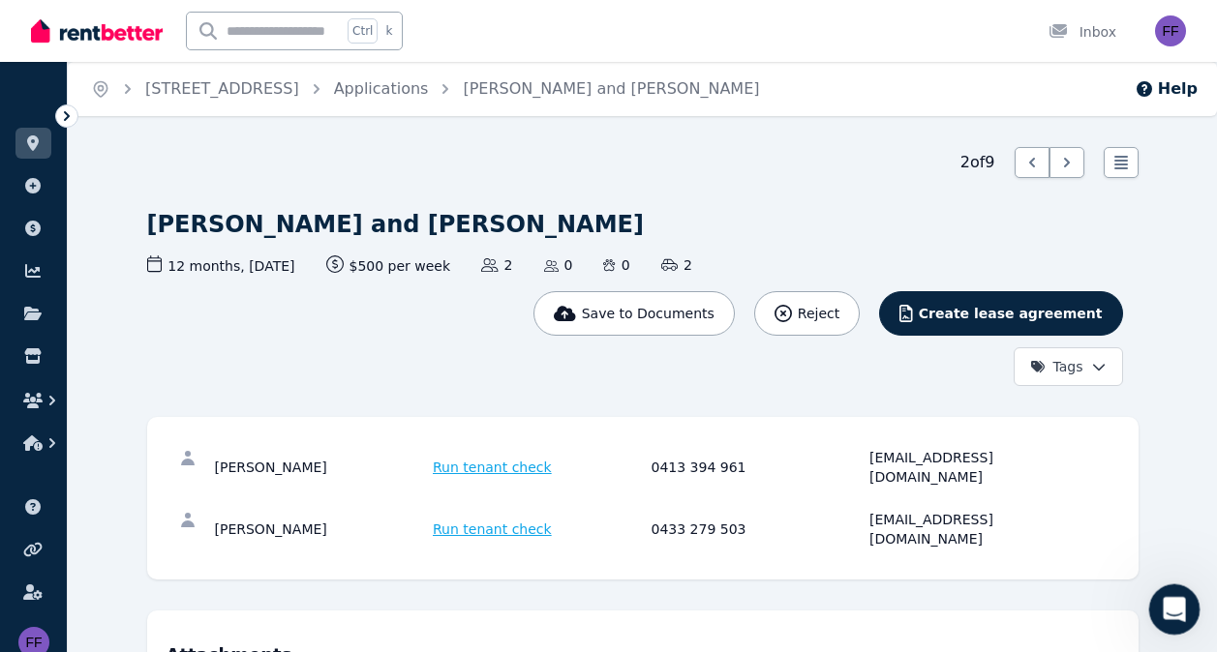
click at [1168, 600] on icon "Open Intercom Messenger" at bounding box center [1172, 607] width 32 height 32
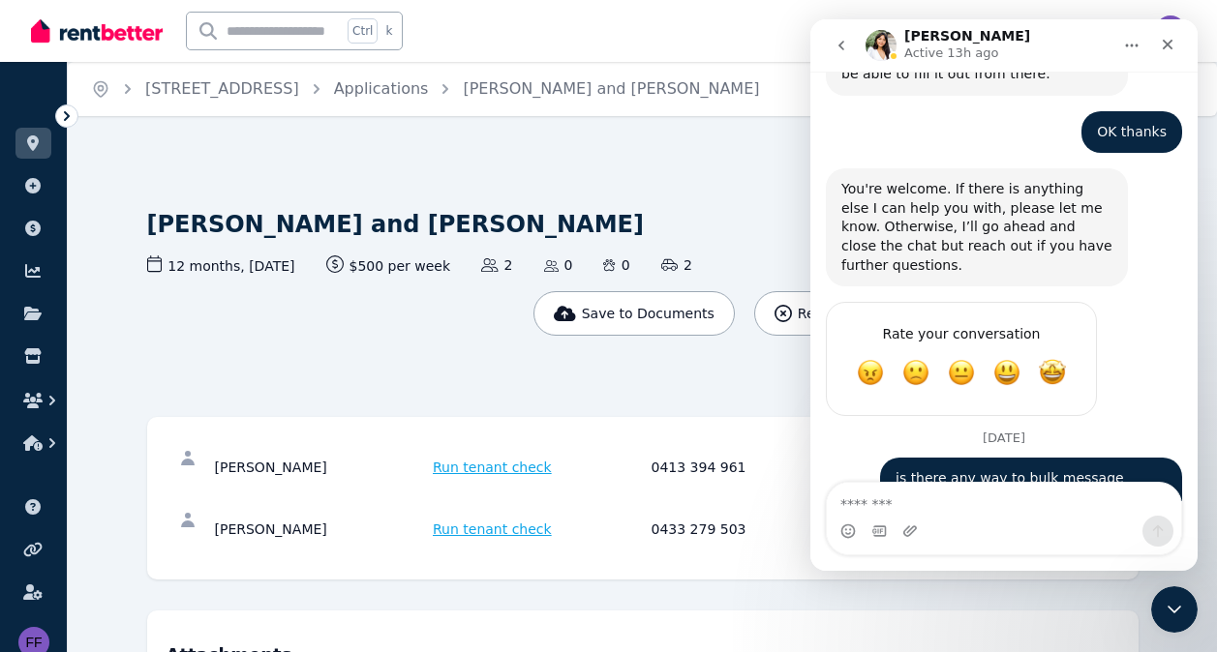
click at [877, 504] on textarea "Message…" at bounding box center [1004, 499] width 354 height 33
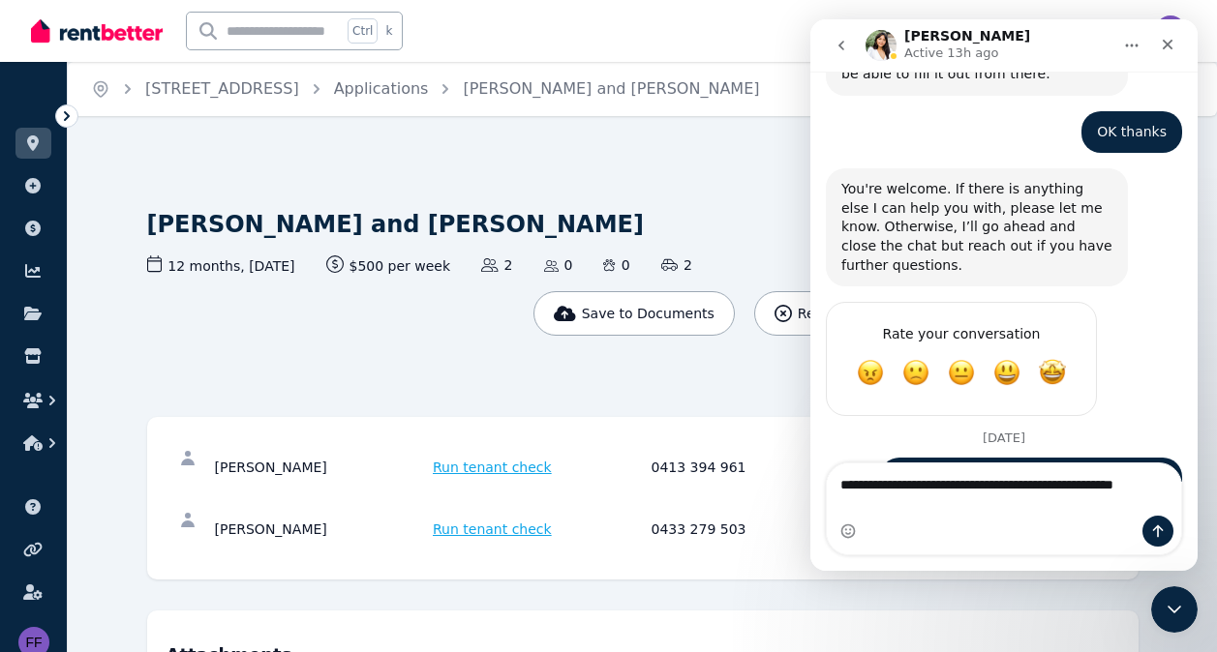
scroll to position [1553, 0]
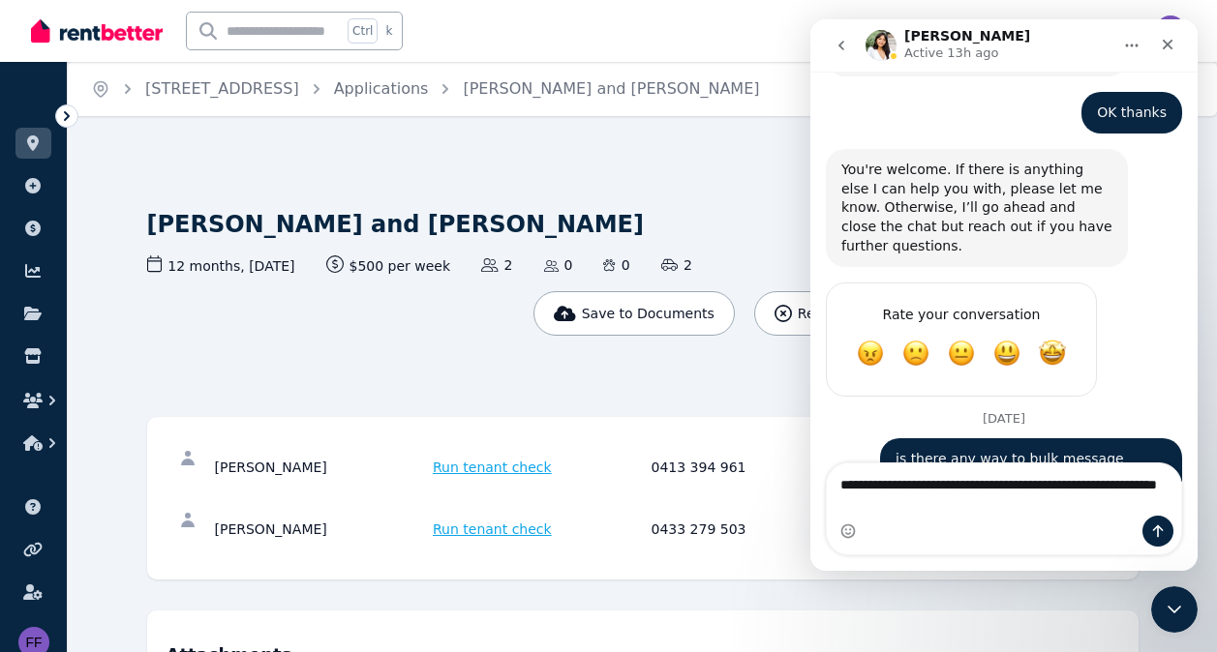
click at [1141, 484] on textarea "**********" at bounding box center [1004, 490] width 354 height 52
click at [982, 502] on textarea "**********" at bounding box center [1004, 490] width 354 height 52
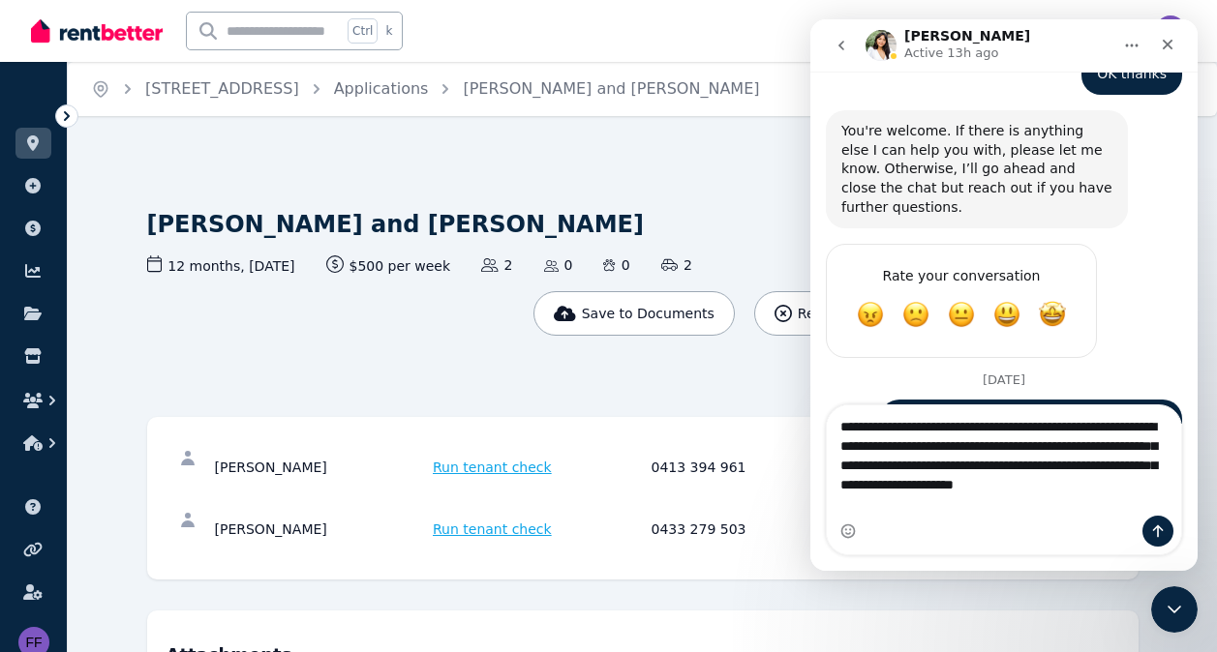
scroll to position [1611, 0]
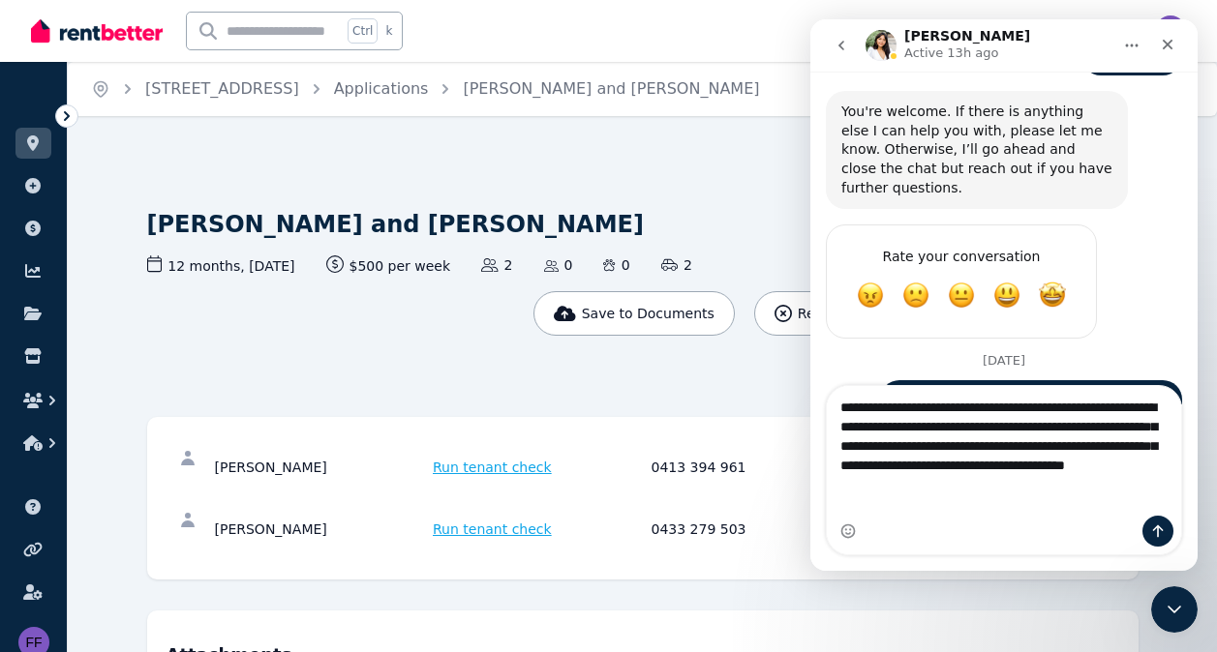
type textarea "**********"
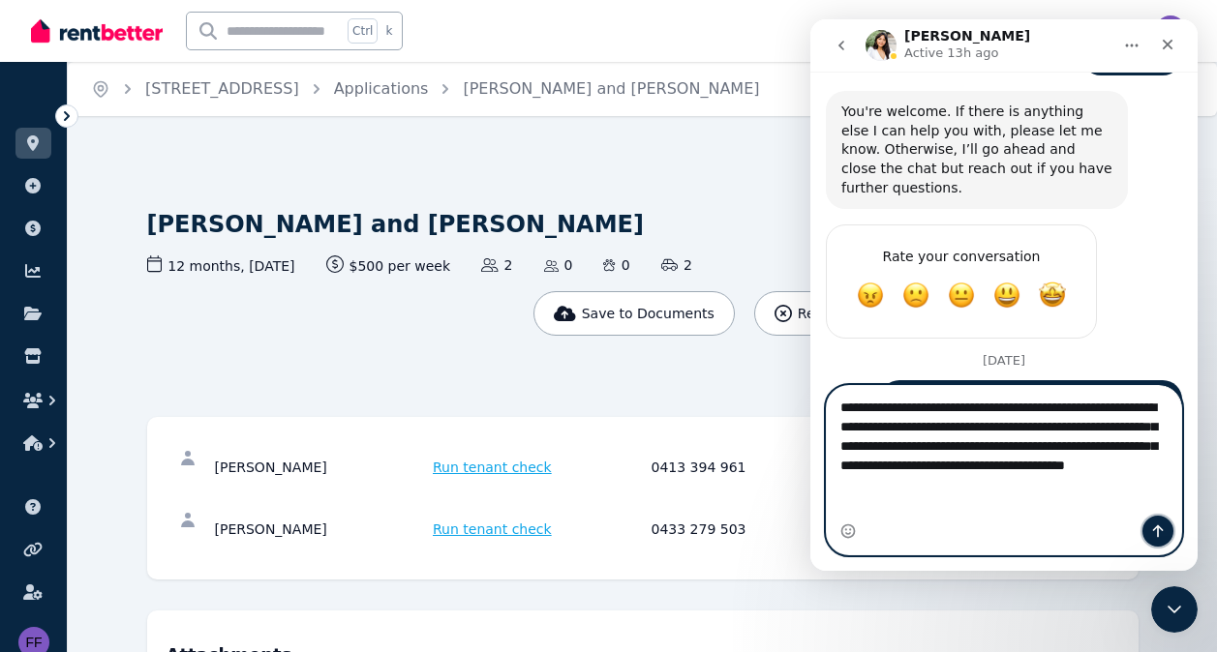
click at [1162, 527] on icon "Send a message…" at bounding box center [1157, 531] width 15 height 15
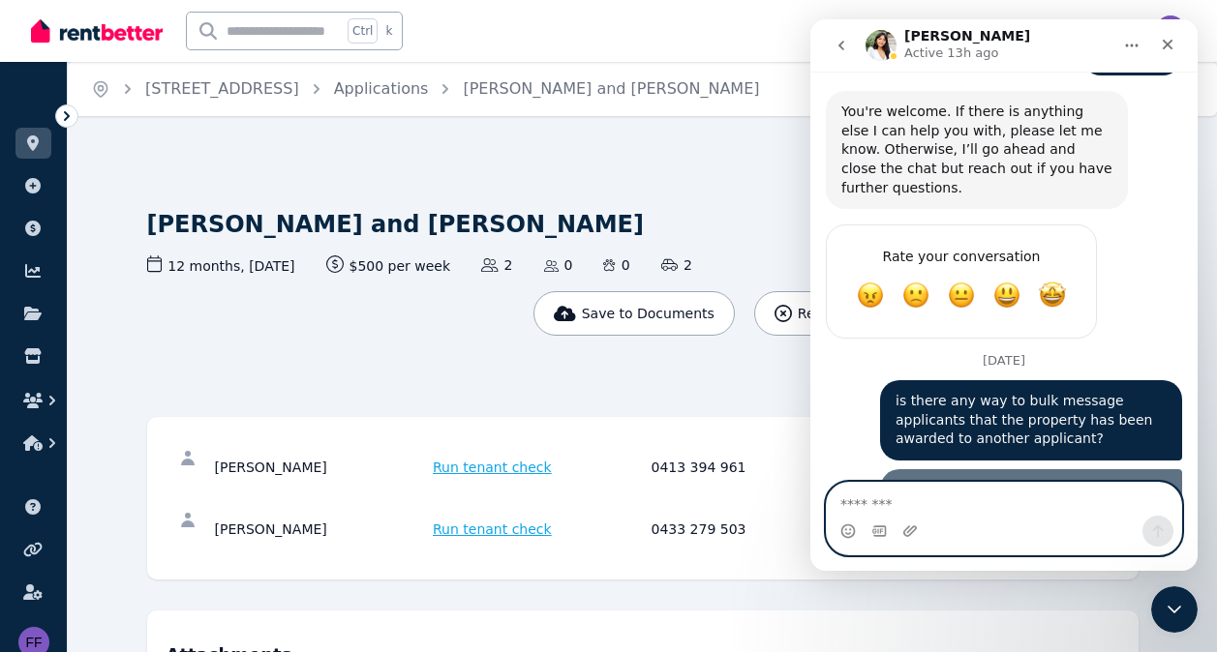
scroll to position [1673, 0]
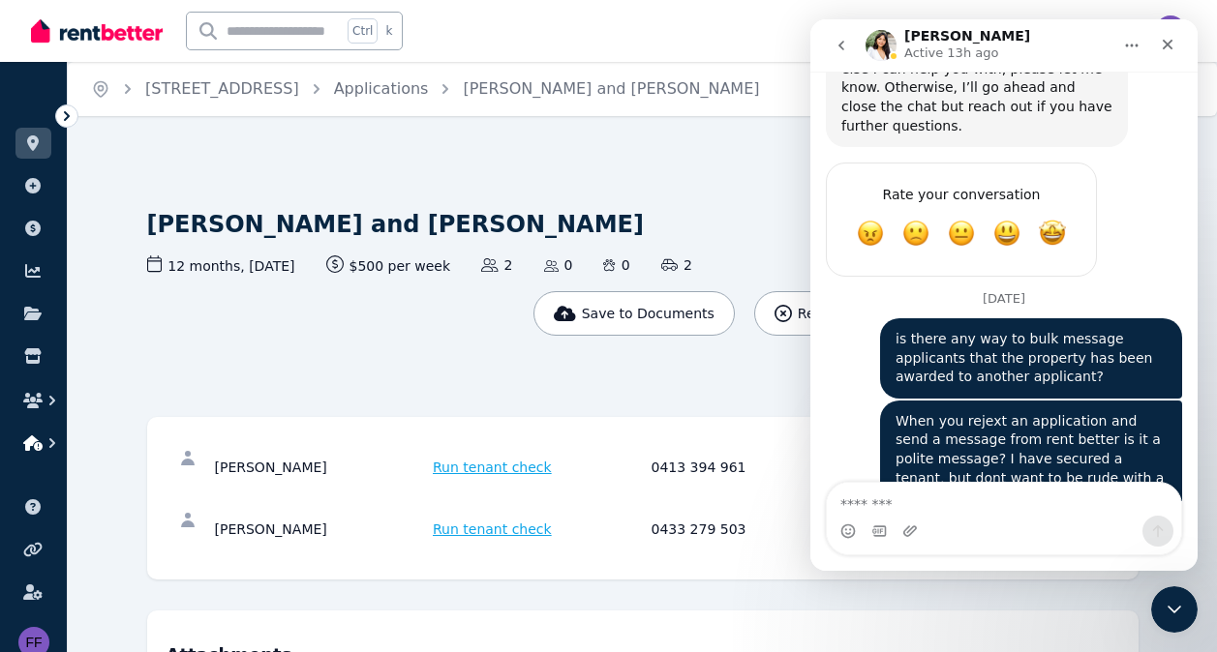
click at [34, 441] on icon "button" at bounding box center [32, 443] width 19 height 15
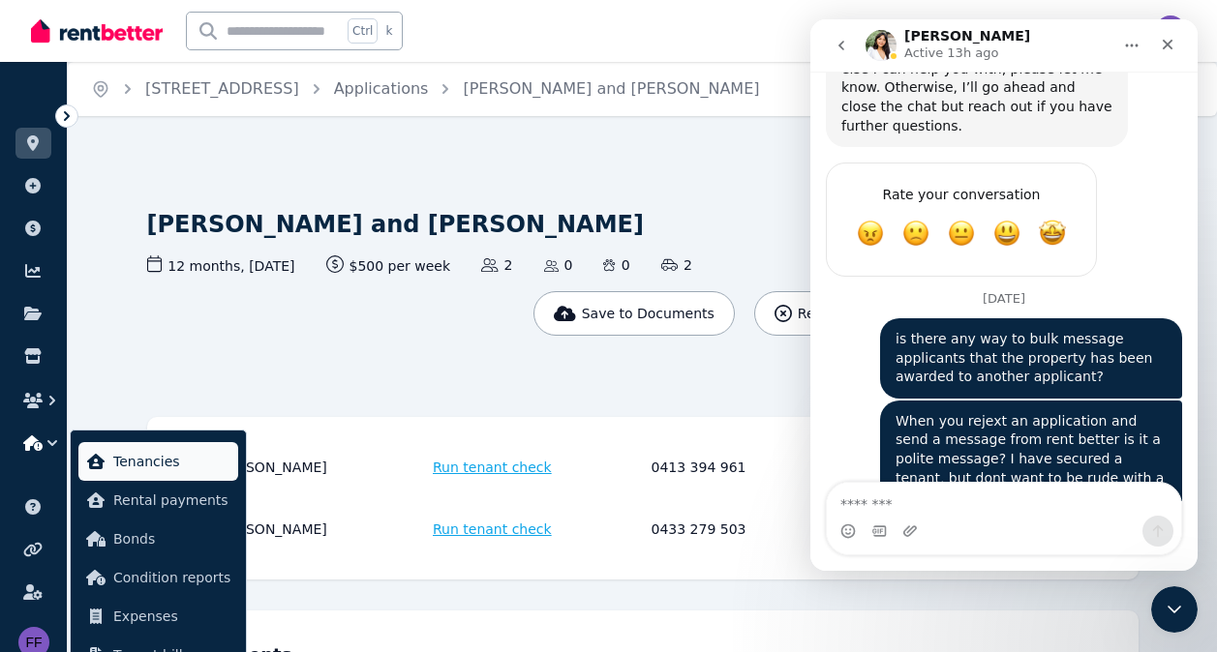
click at [132, 457] on span "Tenancies" at bounding box center [171, 461] width 117 height 23
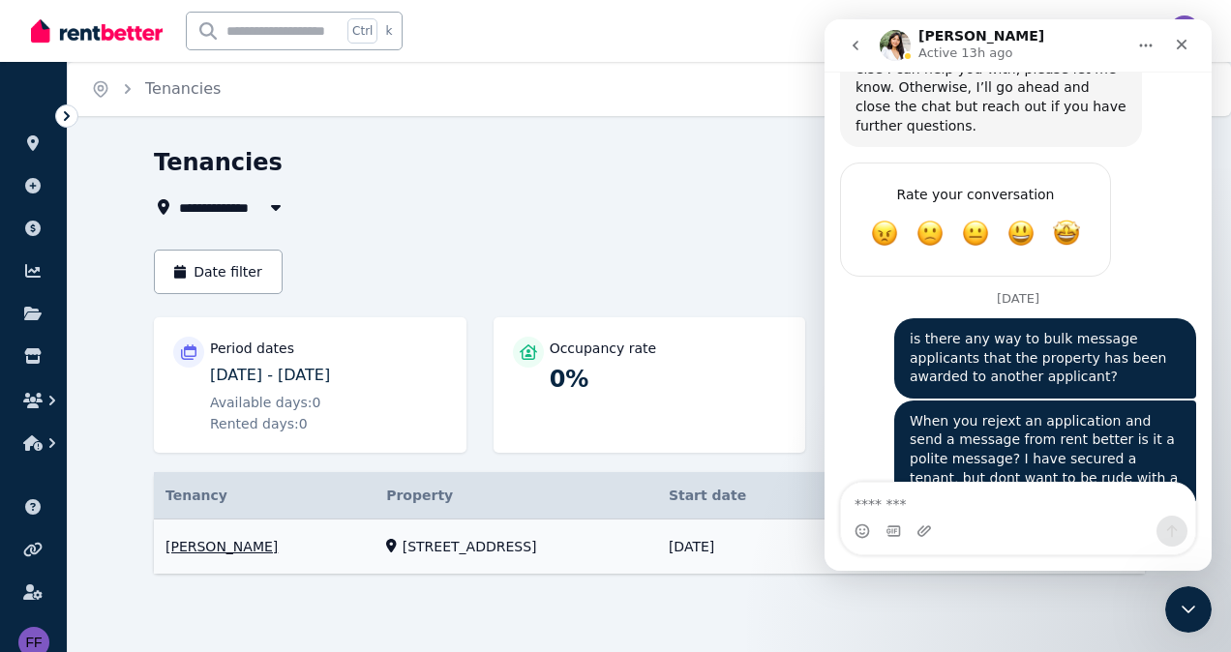
click at [441, 552] on link "View property details" at bounding box center [649, 547] width 991 height 55
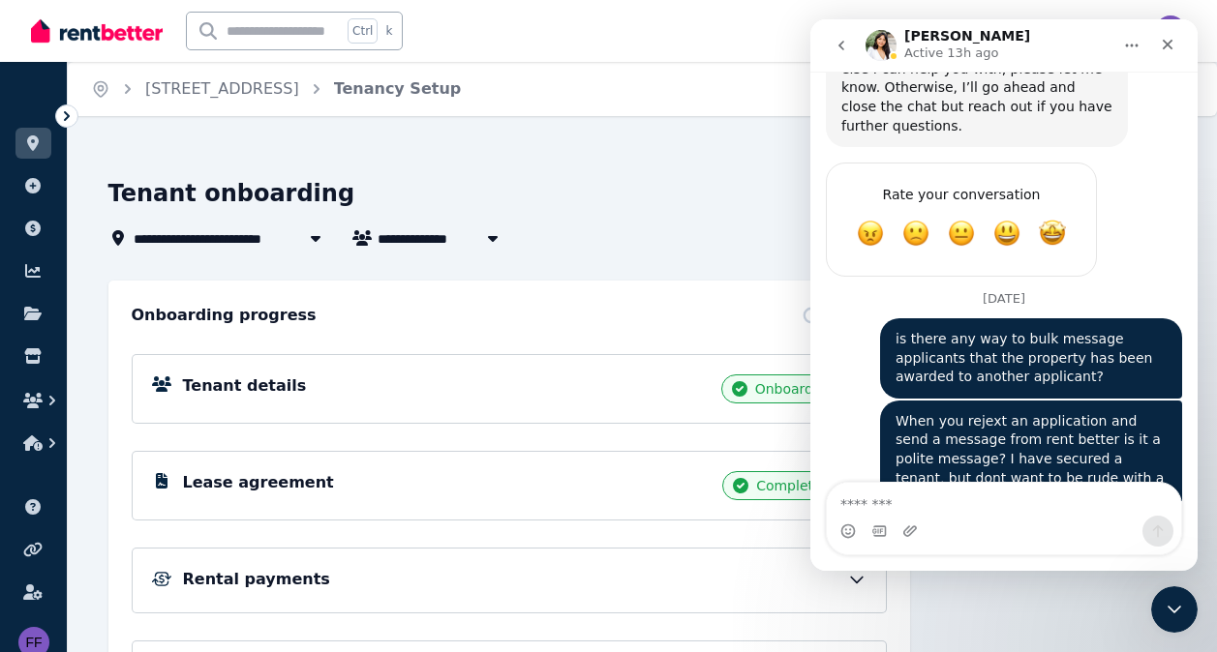
drag, startPoint x: 372, startPoint y: 22, endPoint x: 741, endPoint y: 199, distance: 410.0
click at [741, 199] on div "Tenant onboarding" at bounding box center [473, 196] width 731 height 37
click at [1169, 39] on icon "Close" at bounding box center [1167, 44] width 15 height 15
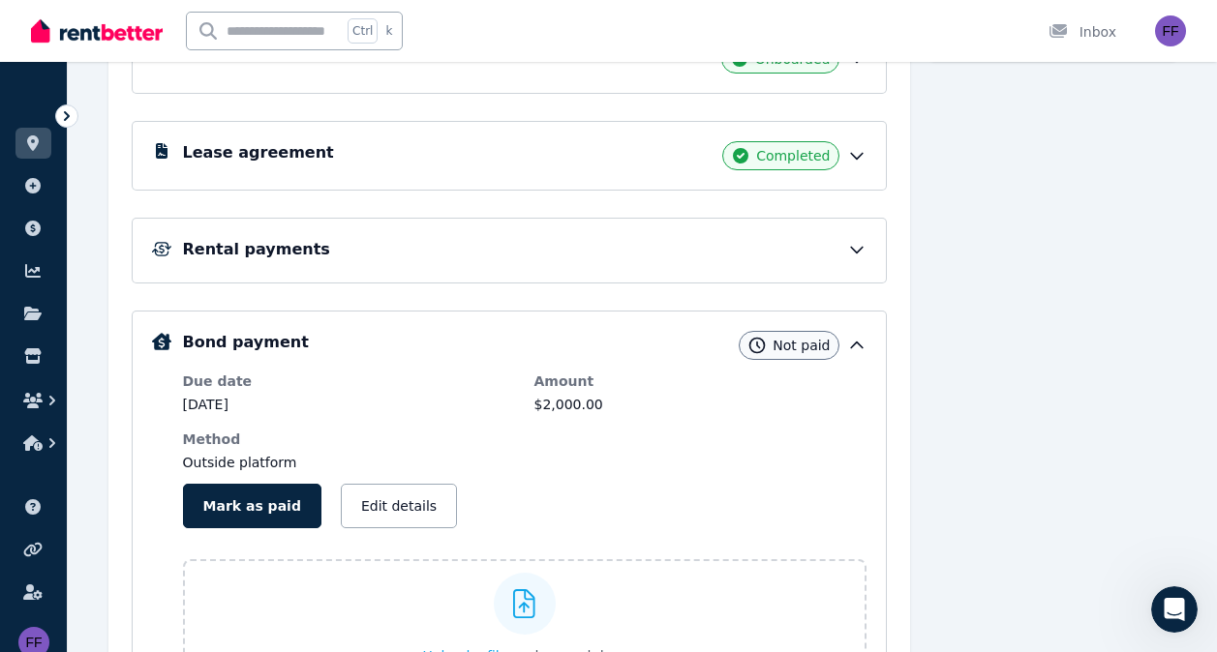
scroll to position [334, 0]
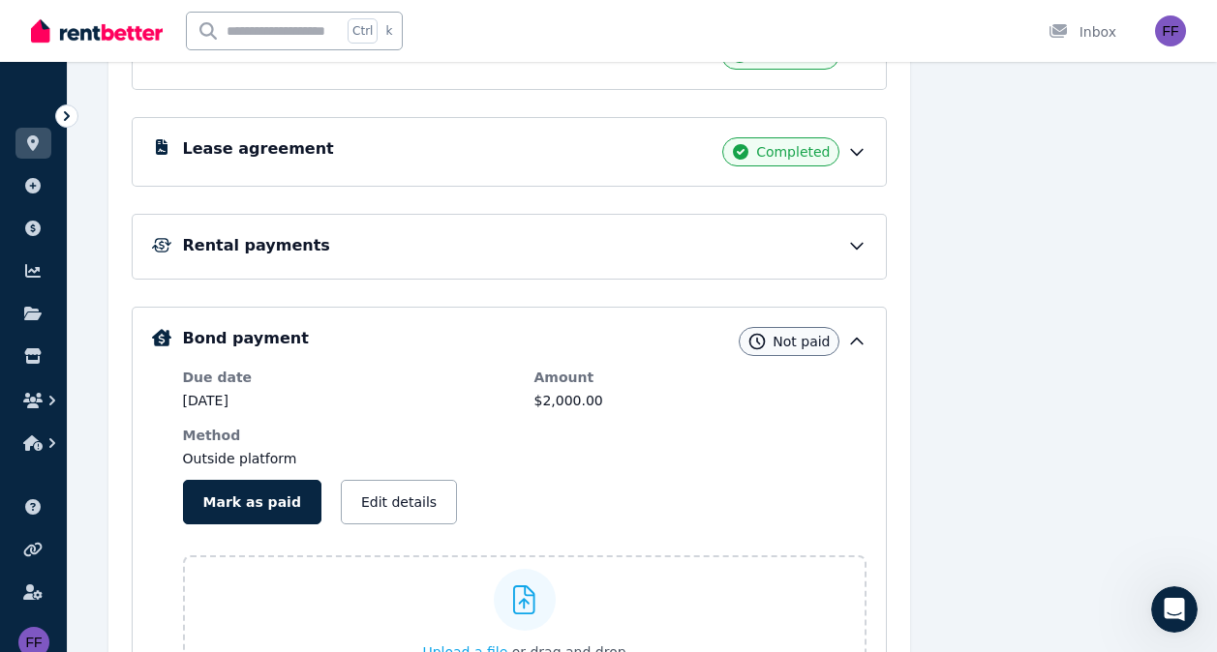
click at [852, 342] on icon at bounding box center [857, 342] width 12 height 6
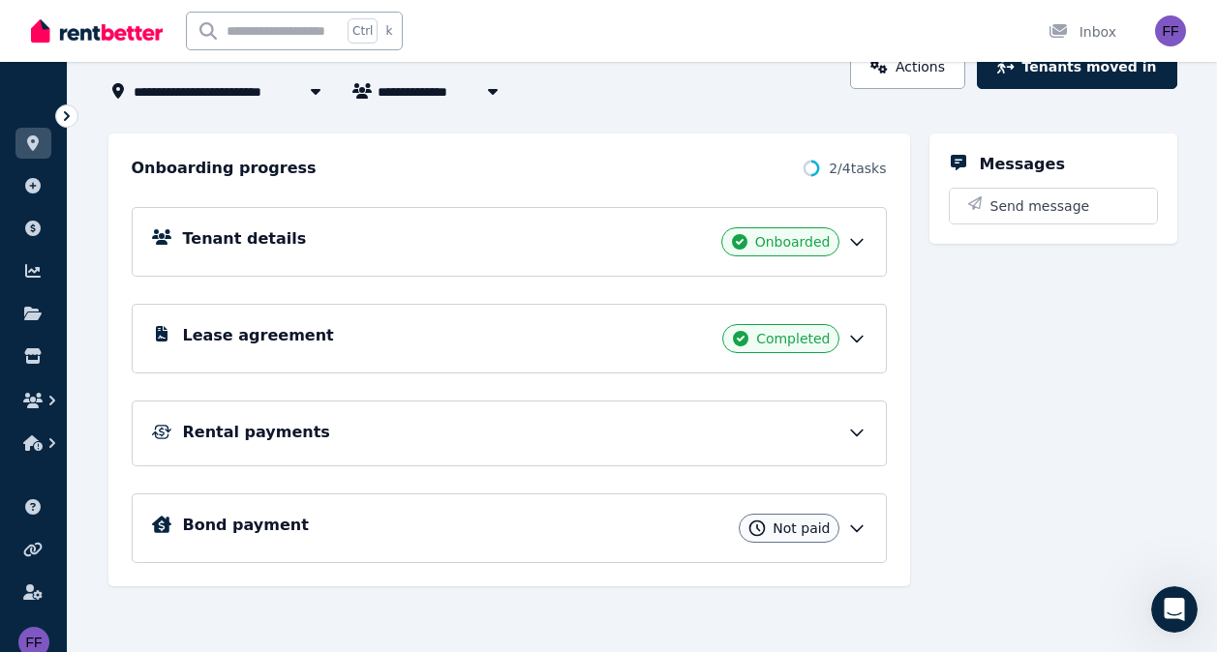
scroll to position [147, 0]
click at [790, 530] on span "Not paid" at bounding box center [800, 528] width 57 height 19
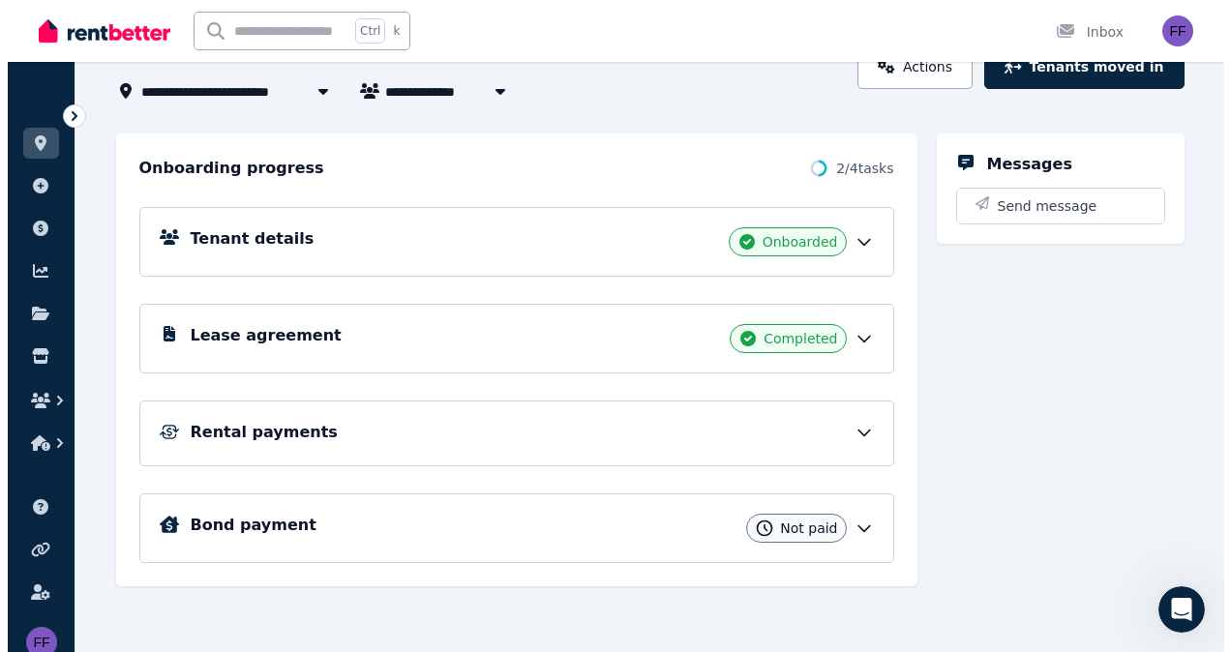
scroll to position [334, 0]
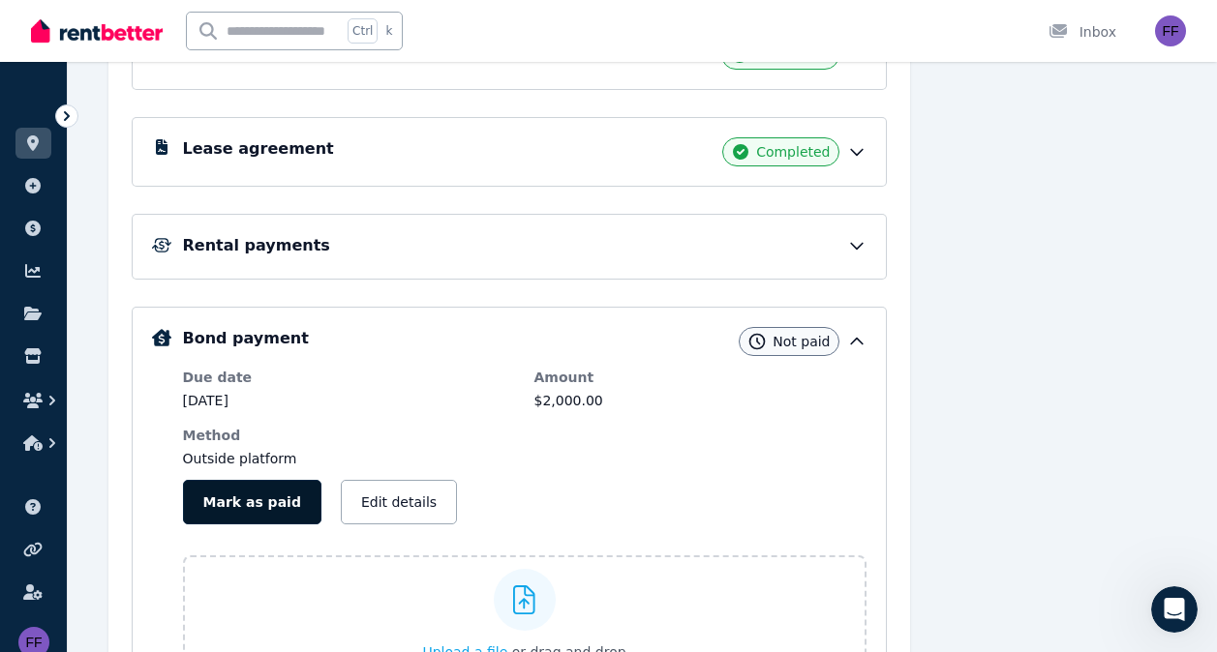
click at [240, 505] on button "Mark as paid" at bounding box center [252, 502] width 138 height 45
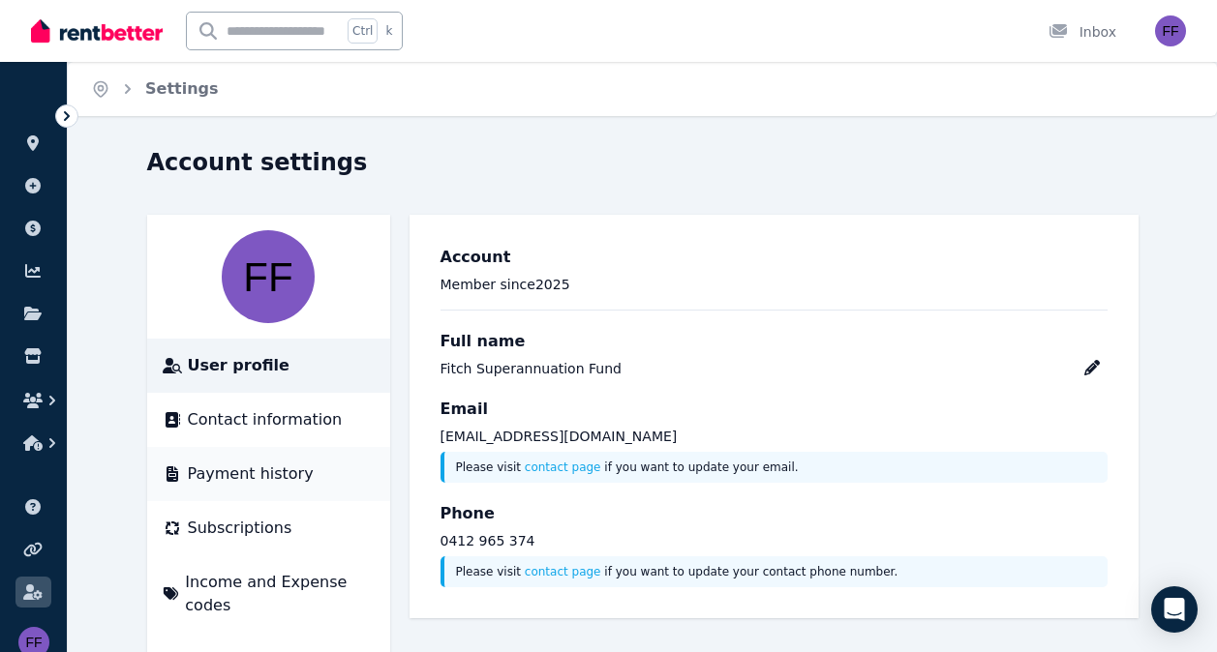
scroll to position [46, 0]
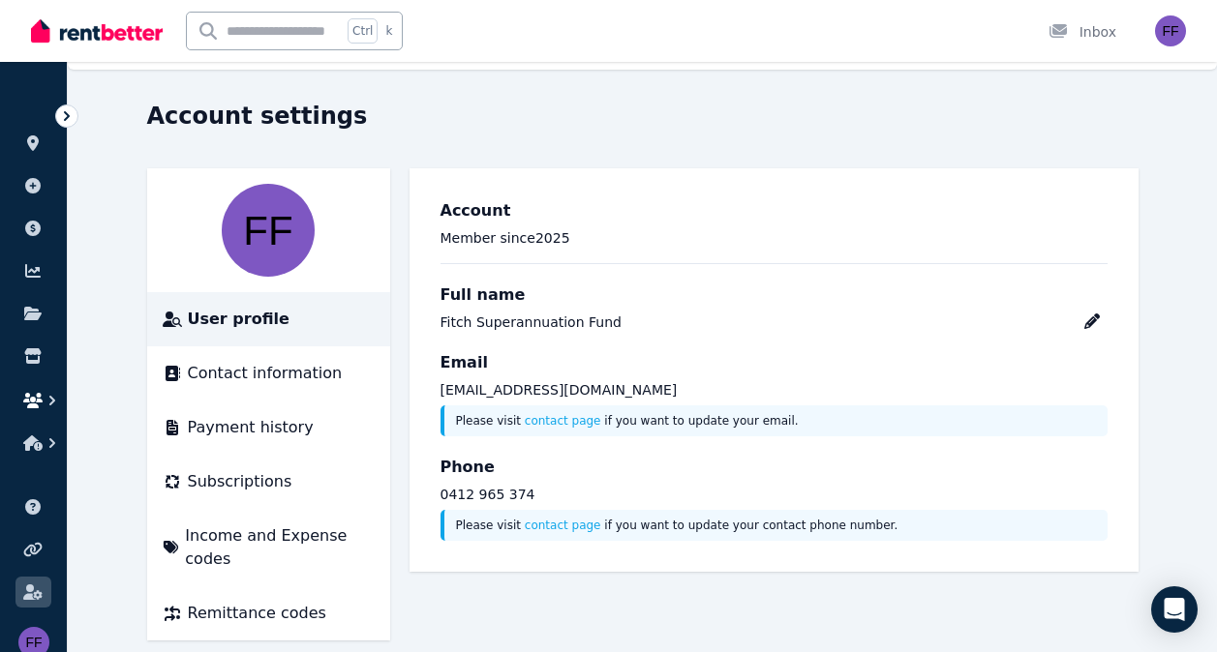
click at [34, 391] on button "button" at bounding box center [33, 400] width 36 height 35
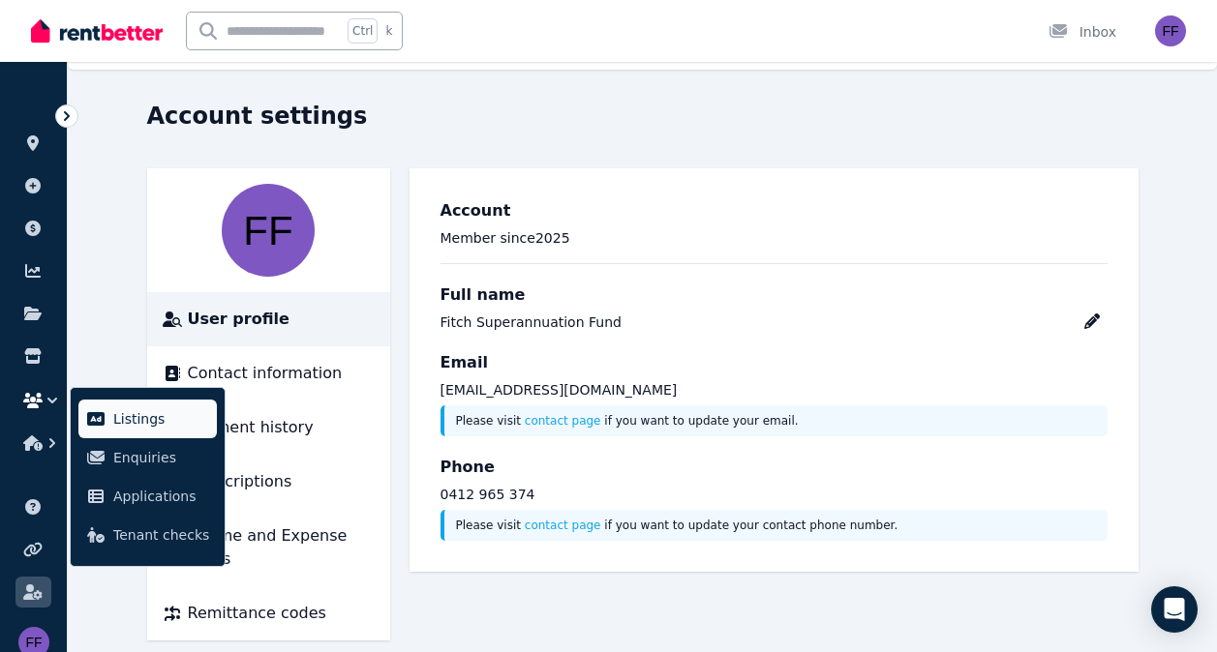
click at [110, 415] on link "Listings" at bounding box center [147, 419] width 138 height 39
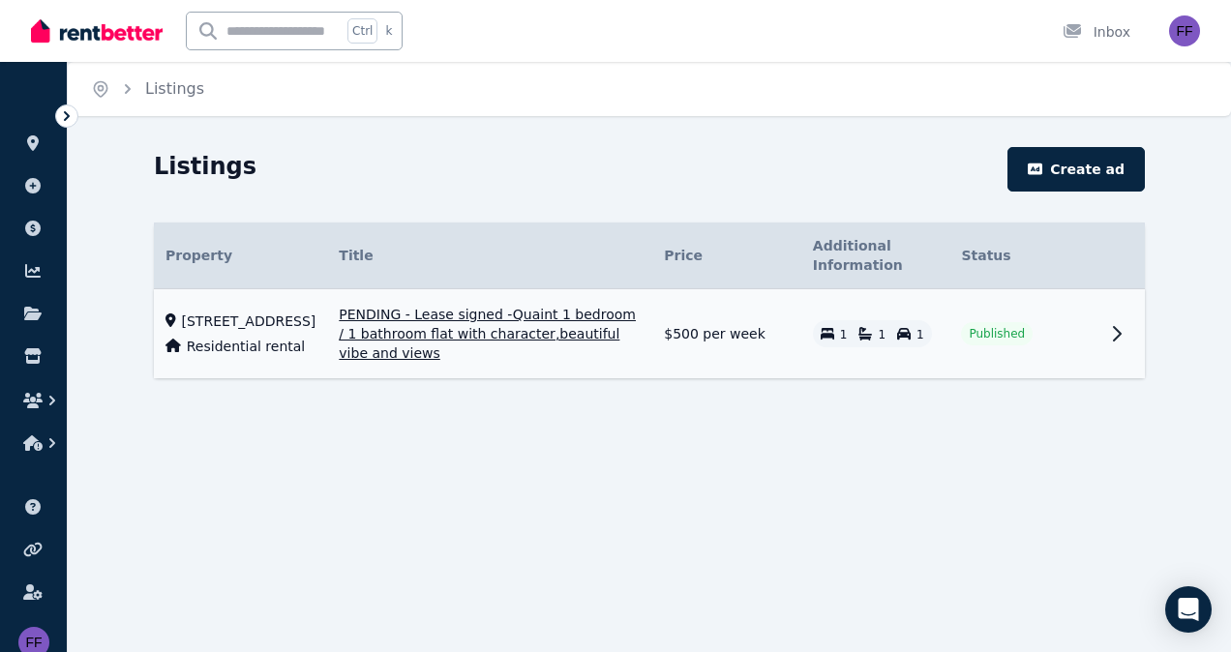
click at [1122, 345] on icon at bounding box center [1116, 333] width 23 height 23
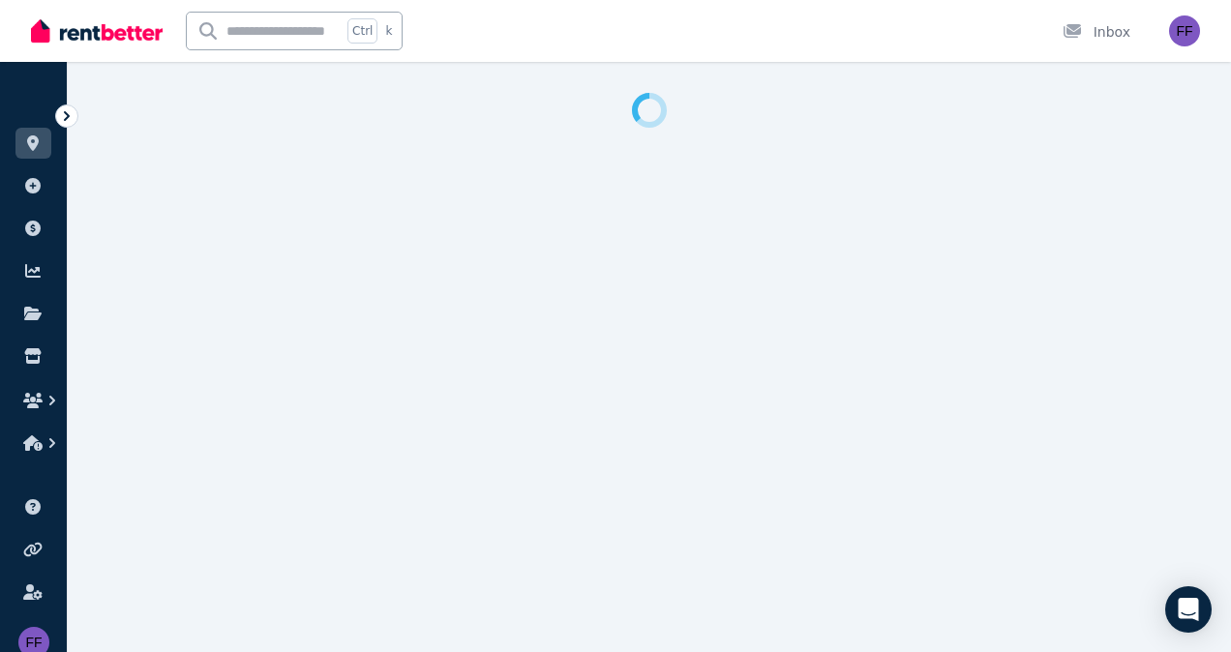
select select "**********"
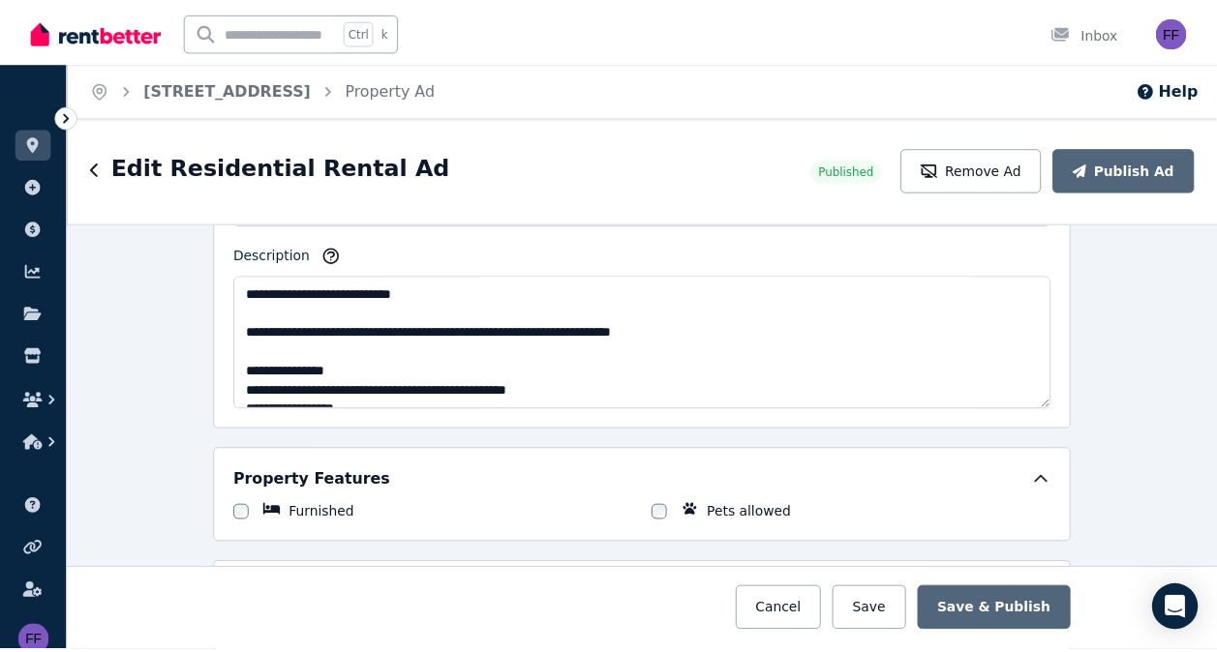
scroll to position [1225, 0]
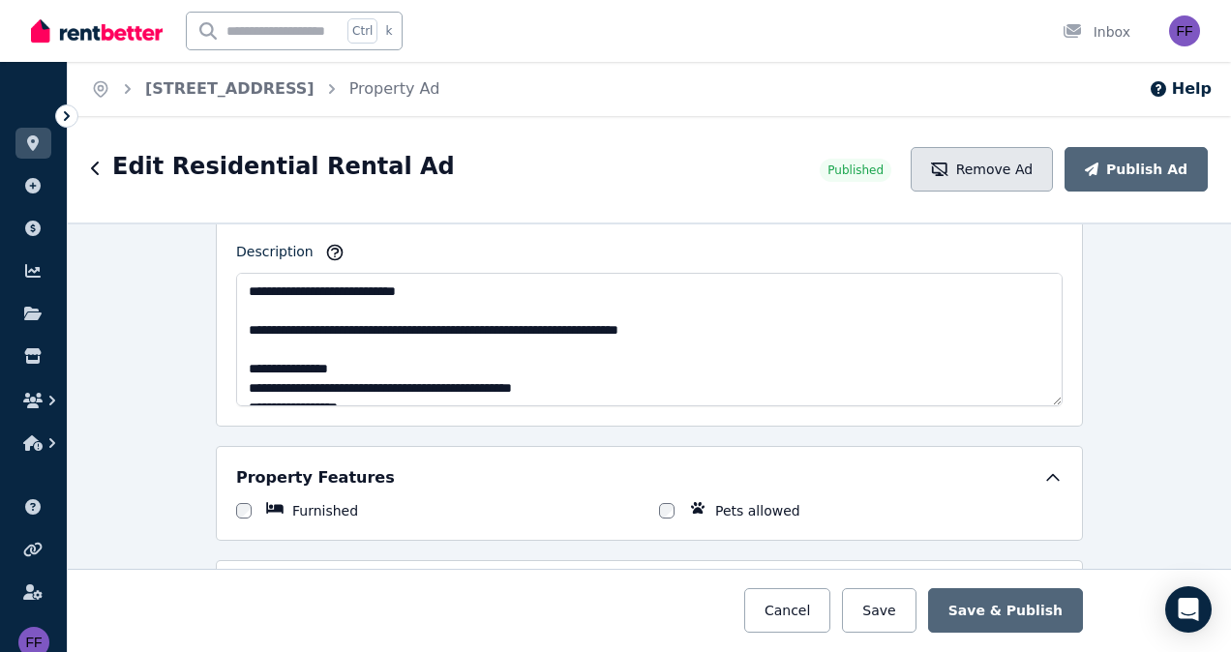
click at [1007, 167] on button "Remove Ad" at bounding box center [982, 169] width 142 height 45
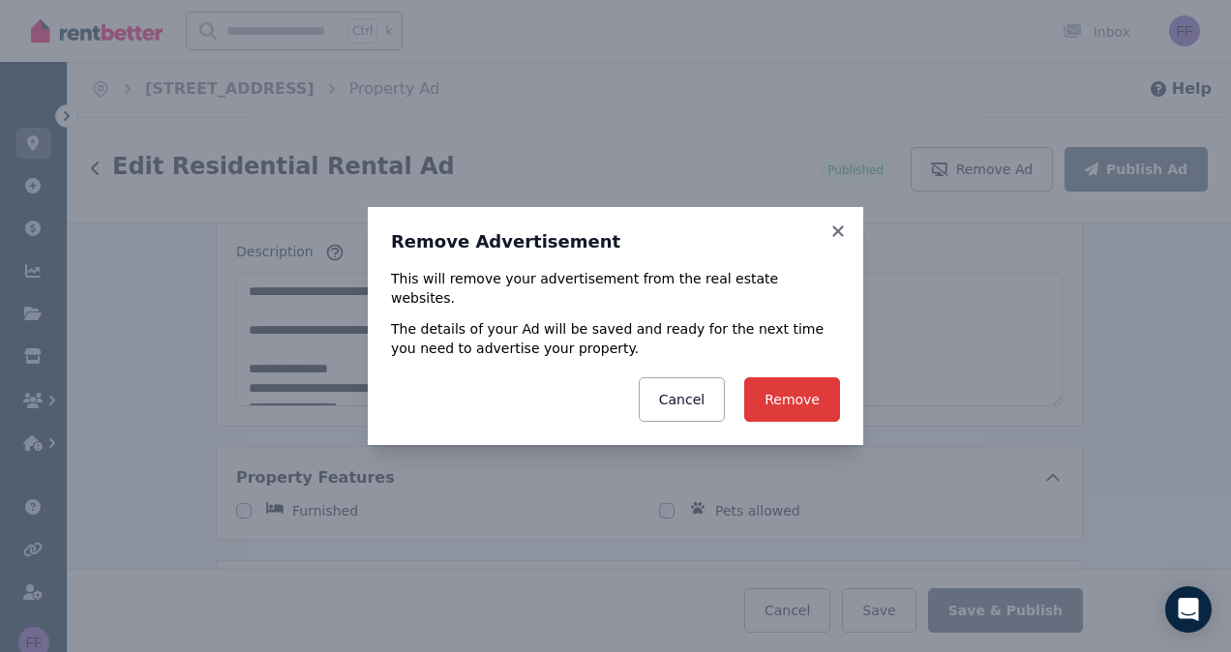
click at [806, 388] on button "Remove" at bounding box center [792, 400] width 96 height 45
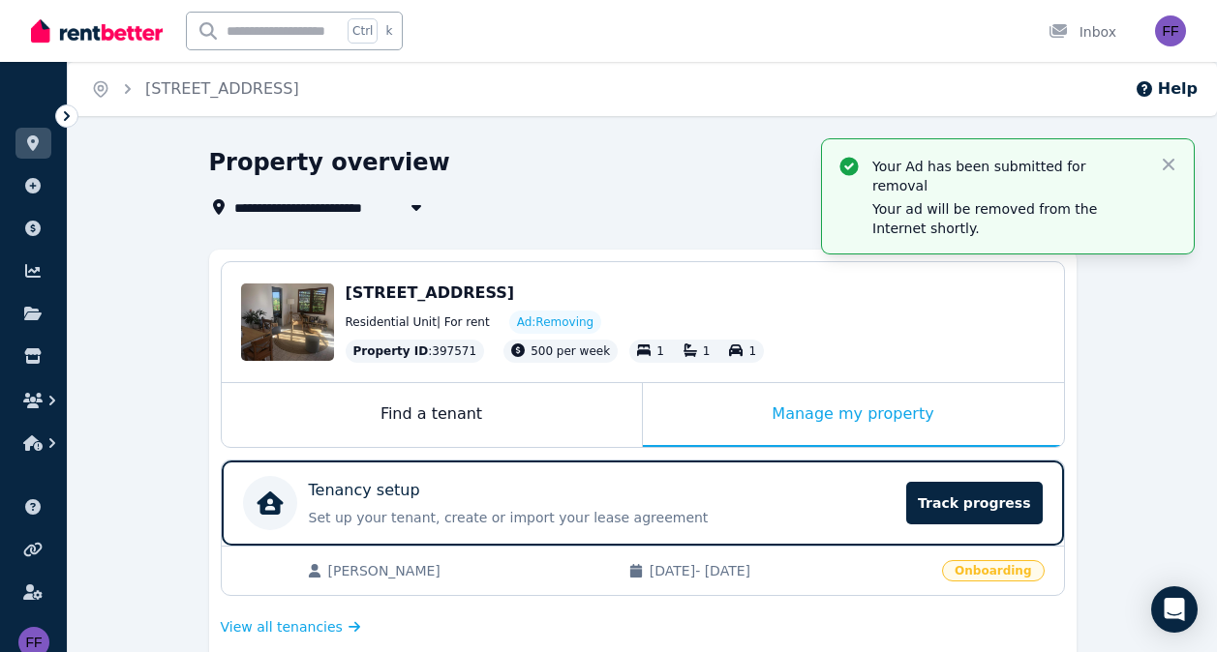
click at [689, 196] on div "**********" at bounding box center [637, 207] width 856 height 23
